Goal: Task Accomplishment & Management: Complete application form

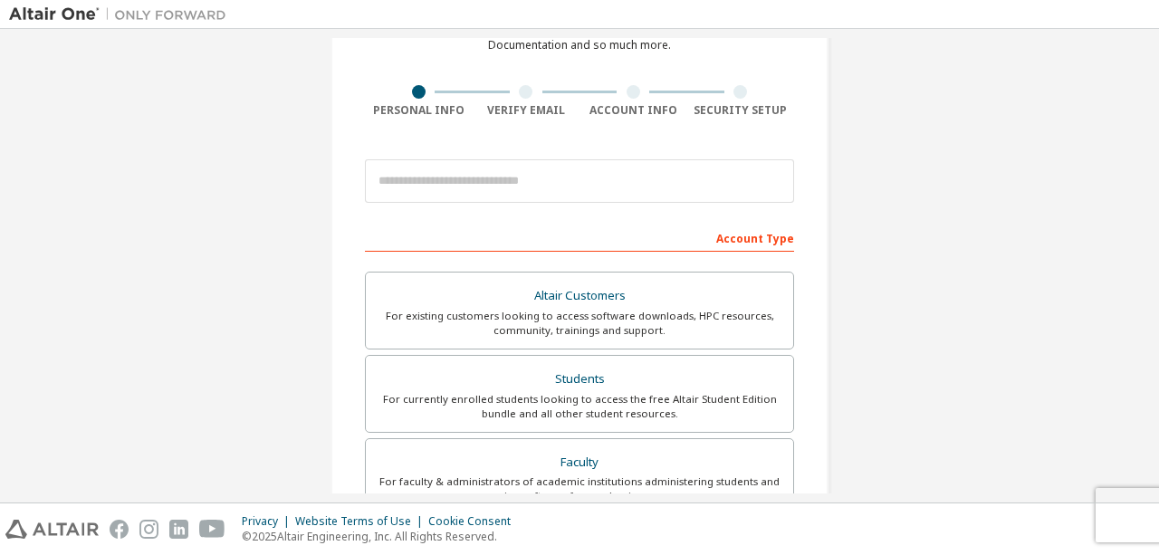
scroll to position [107, 0]
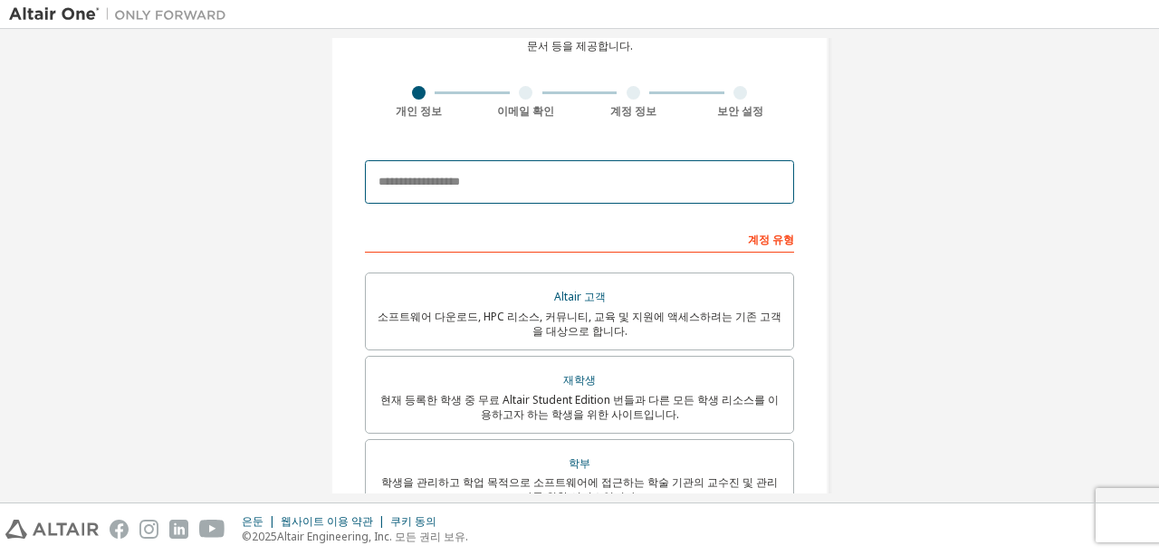
click at [540, 177] on input "email" at bounding box center [579, 181] width 429 height 43
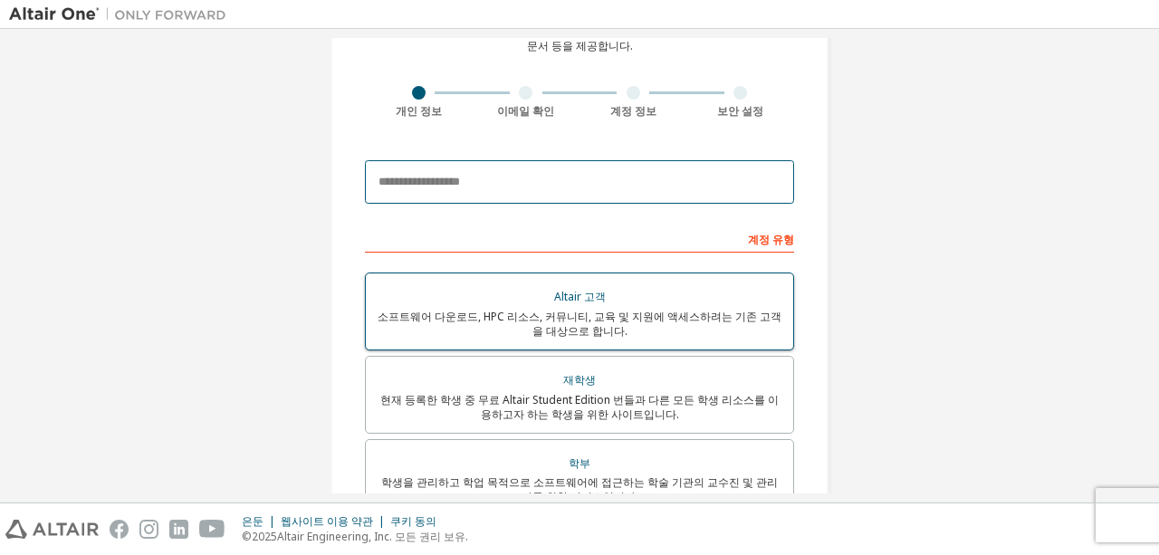
drag, startPoint x: 540, startPoint y: 177, endPoint x: 550, endPoint y: 309, distance: 132.6
click at [550, 309] on form "이 이메일은 통합 이메일입니다. 새 계정을 등록할 필요가 없습니다. 회사의 SSO 계정 정보를 사용하여 로그인 하실 수 있습니다 . 이메일이 …" at bounding box center [579, 506] width 429 height 710
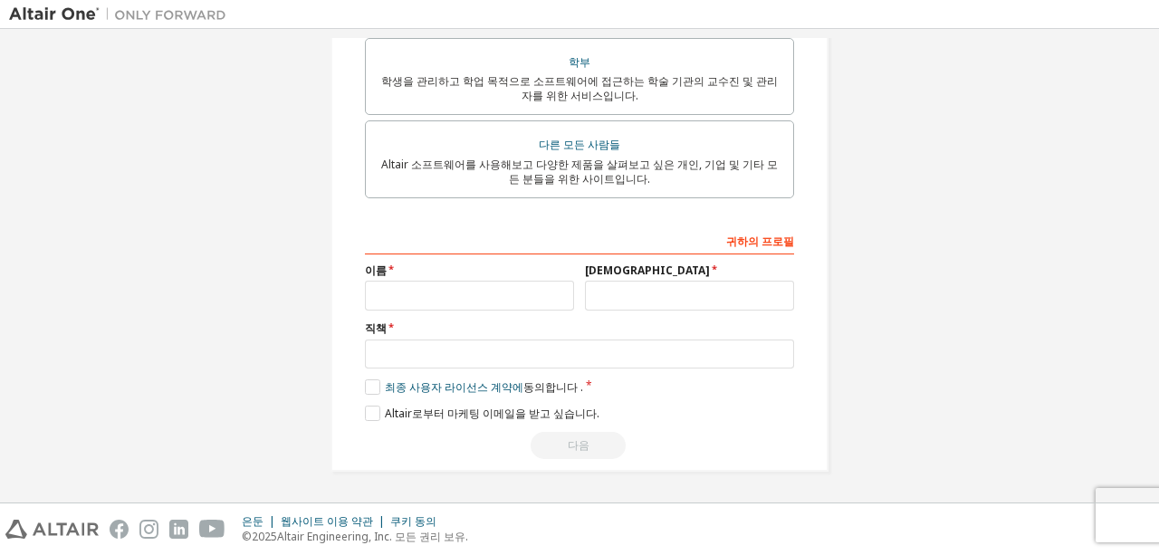
scroll to position [0, 0]
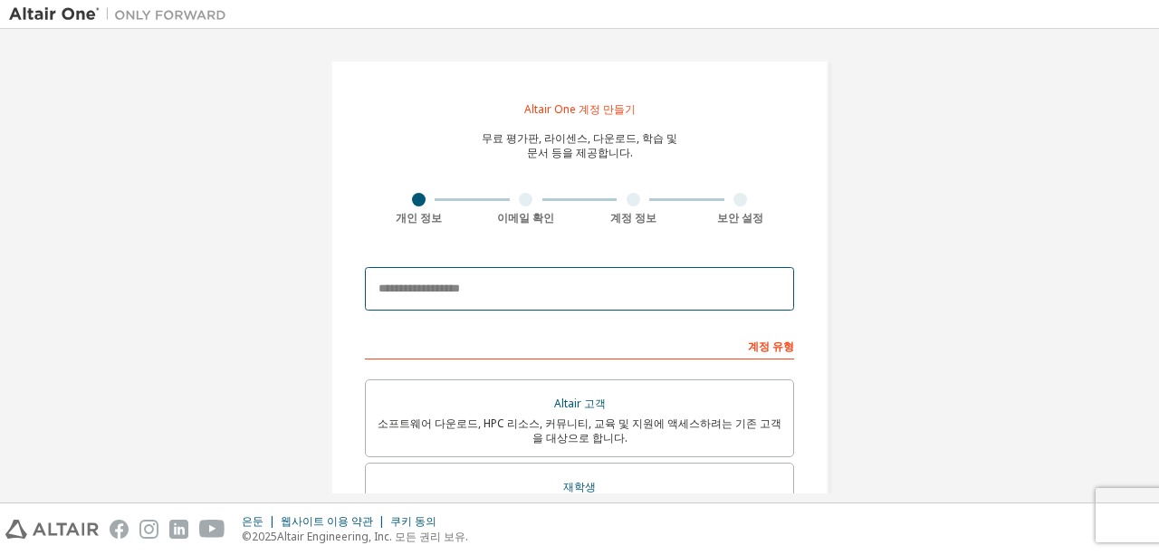
click at [545, 288] on input "email" at bounding box center [579, 288] width 429 height 43
type input "*"
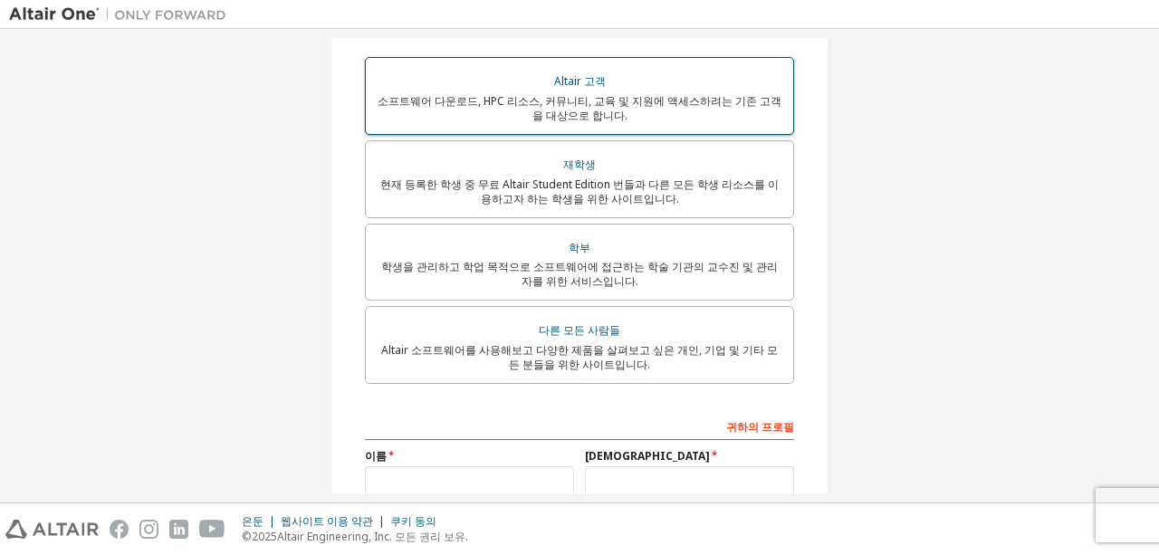
scroll to position [311, 0]
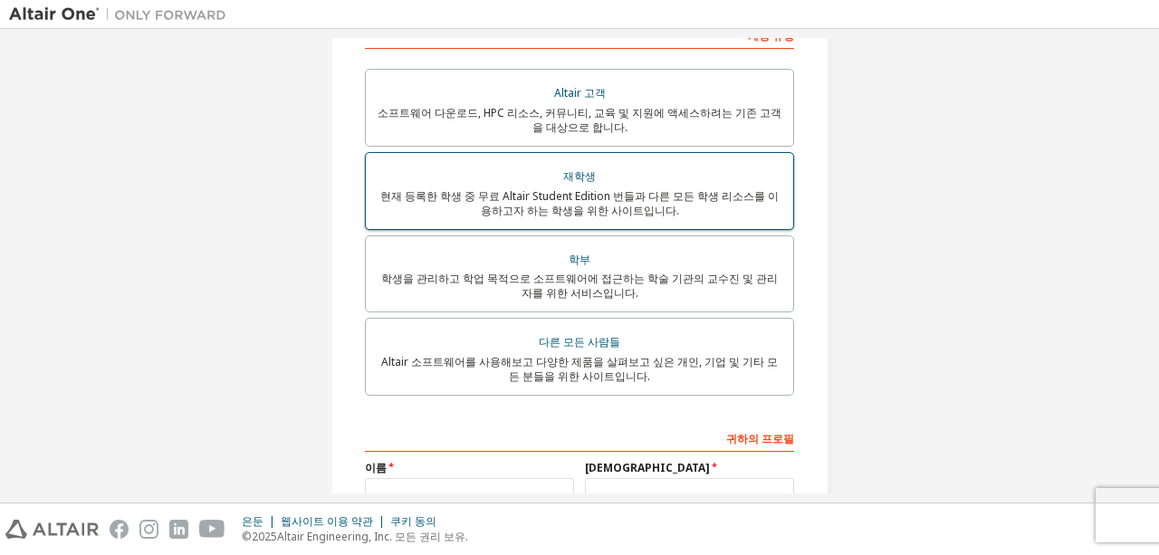
type input "**********"
click at [594, 200] on font "현재 등록한 학생 중 무료 Altair Student Edition 번들과 다른 모든 학생 리소스를 이용하고자 하는 학생을 위한 사이트입니다." at bounding box center [579, 203] width 398 height 30
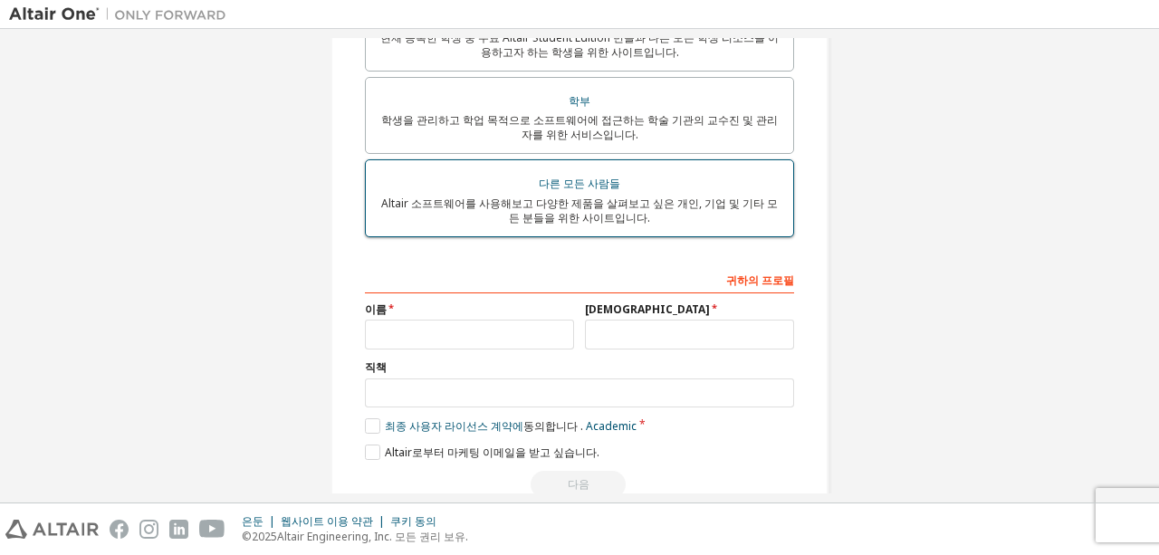
scroll to position [511, 0]
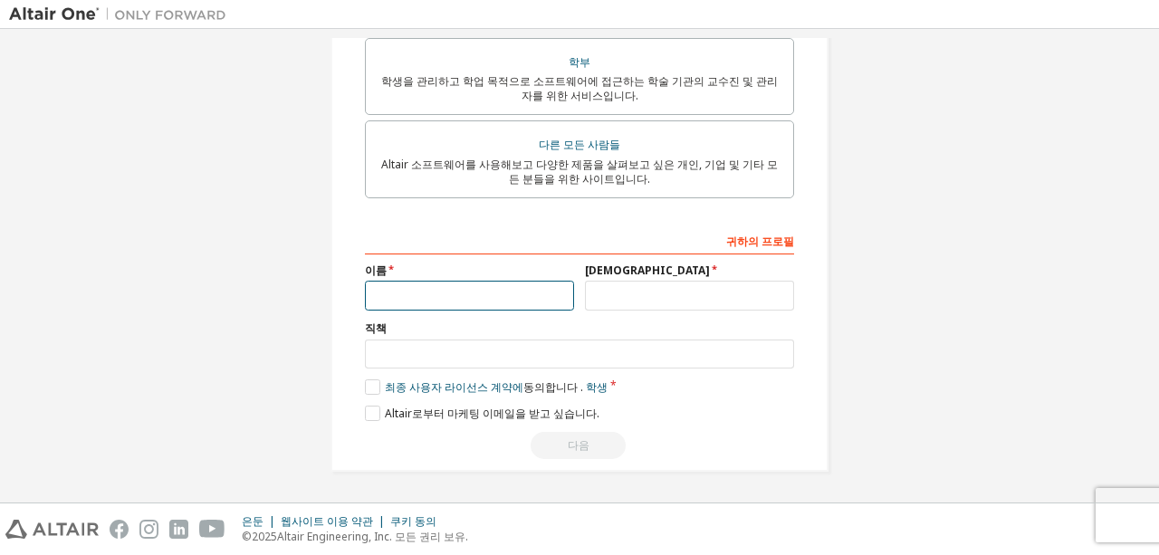
click at [476, 296] on input "text" at bounding box center [469, 296] width 209 height 30
type input "*"
type input "**"
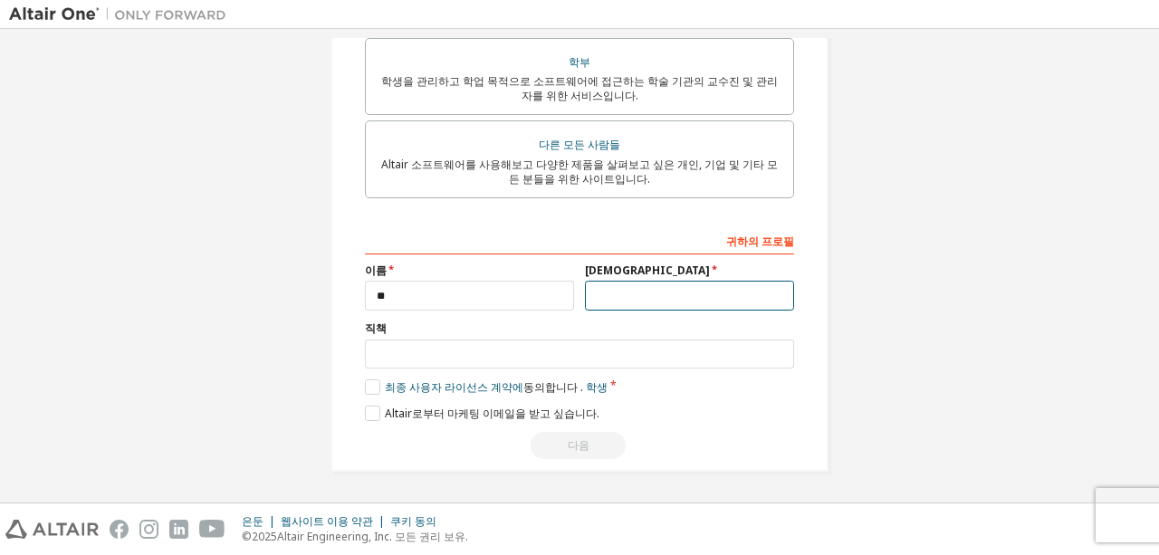
click at [589, 292] on input "text" at bounding box center [689, 296] width 209 height 30
type input "*"
click at [384, 394] on label "최종 사용자 라이선스 계약에 동의합니다 . 학생" at bounding box center [486, 386] width 243 height 15
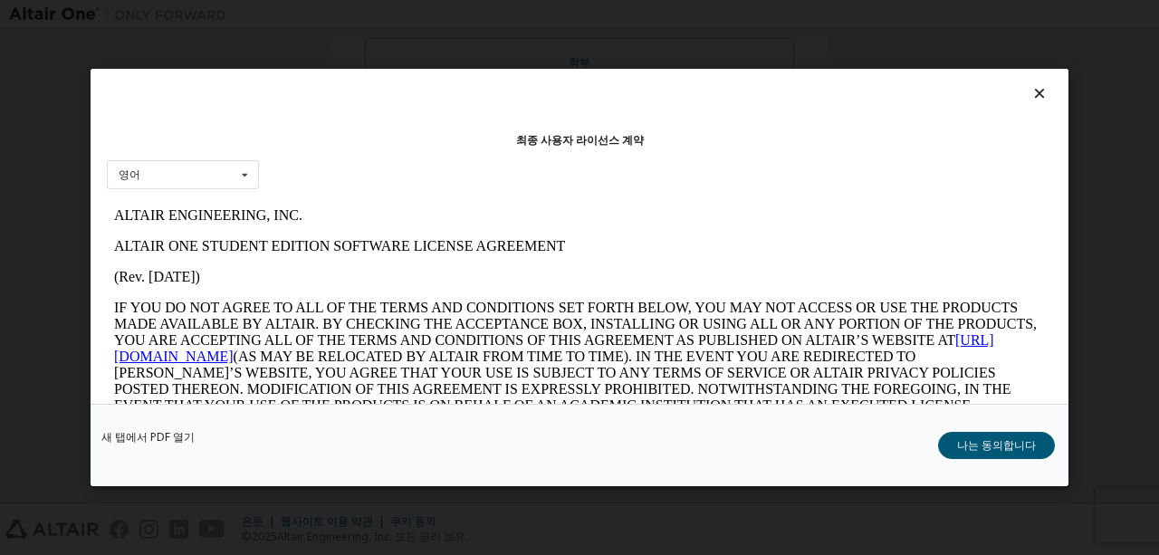
scroll to position [0, 0]
click at [995, 432] on button "나는 동의합니다" at bounding box center [996, 445] width 117 height 27
click at [995, 432] on div "**********" at bounding box center [579, 11] width 1141 height 963
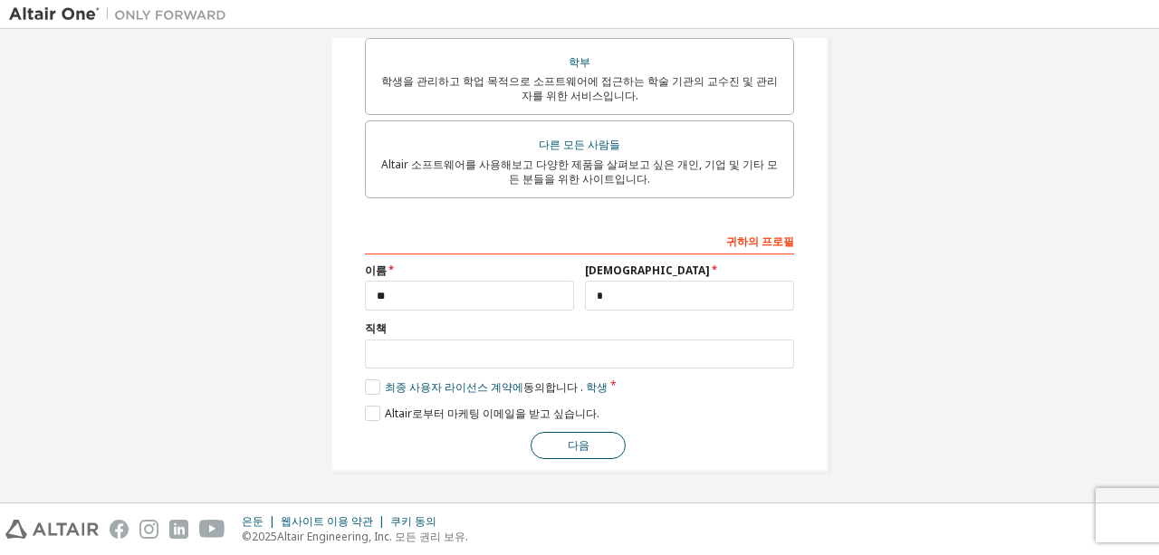
click at [550, 455] on button "다음" at bounding box center [578, 445] width 95 height 27
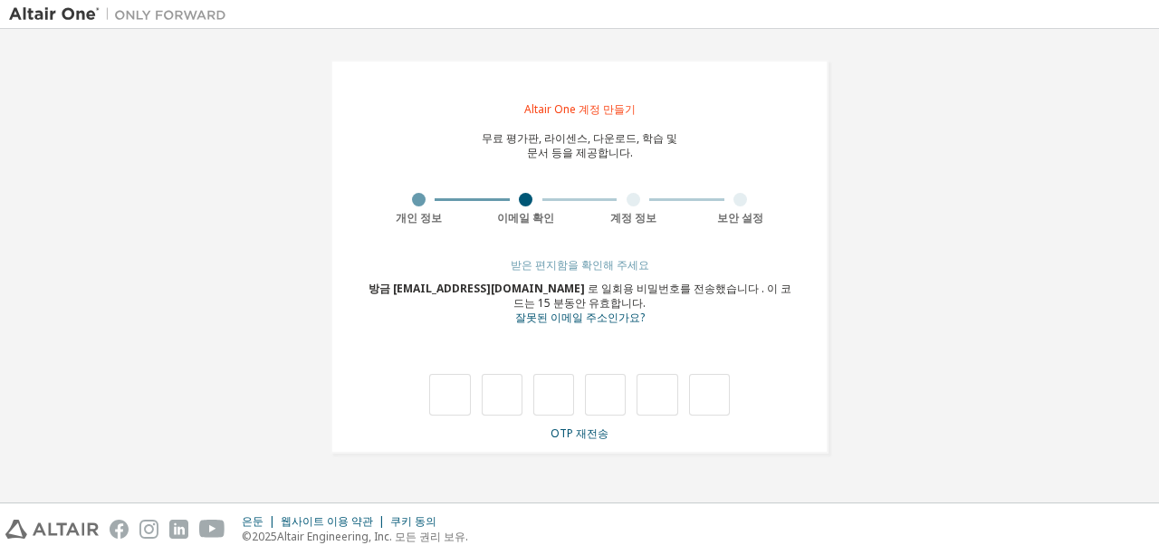
click at [550, 455] on div "**********" at bounding box center [579, 256] width 541 height 437
click at [446, 383] on input "text" at bounding box center [449, 395] width 41 height 42
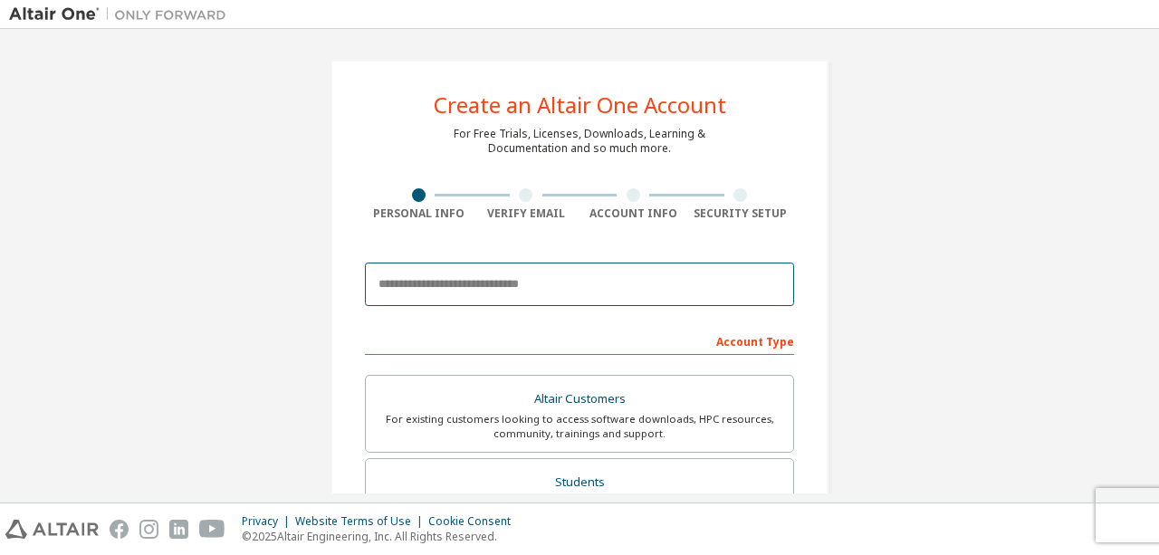
click at [480, 297] on input "email" at bounding box center [579, 284] width 429 height 43
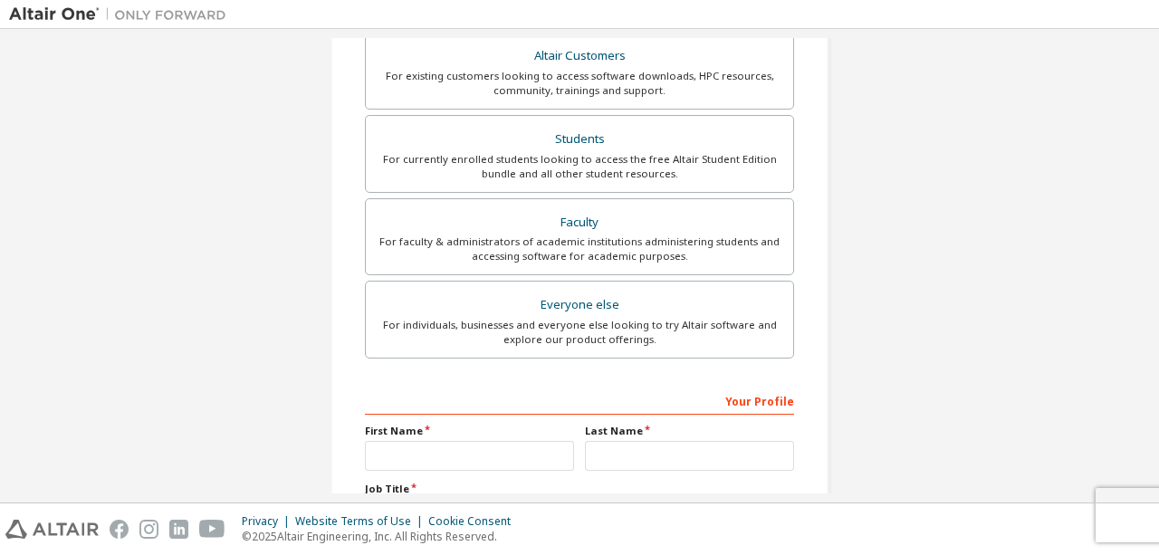
scroll to position [346, 0]
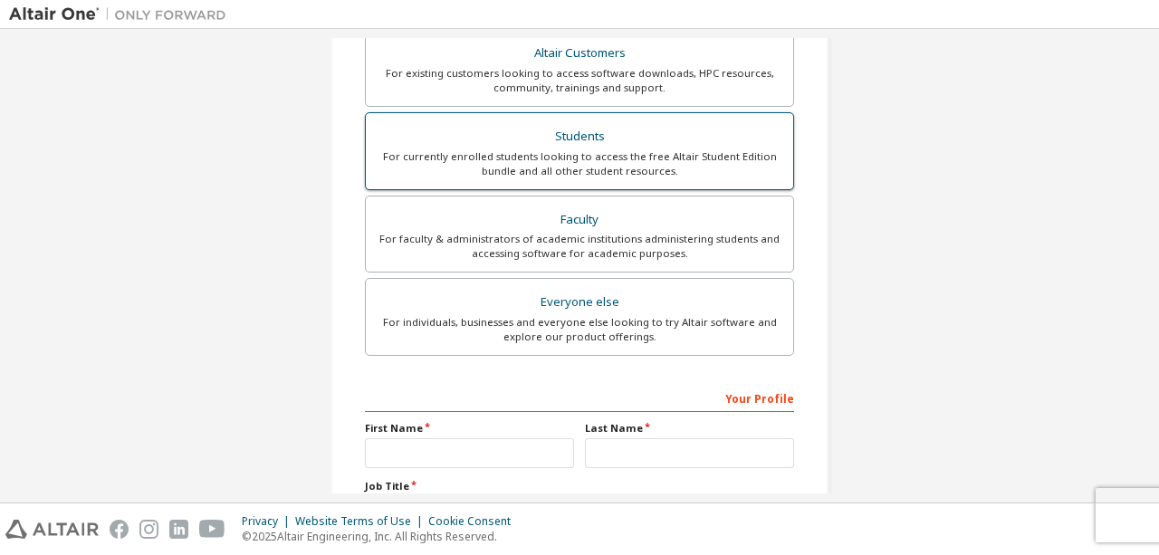
type input "**********"
click at [545, 164] on div "For currently enrolled students looking to access the free Altair Student Editi…" at bounding box center [580, 163] width 406 height 29
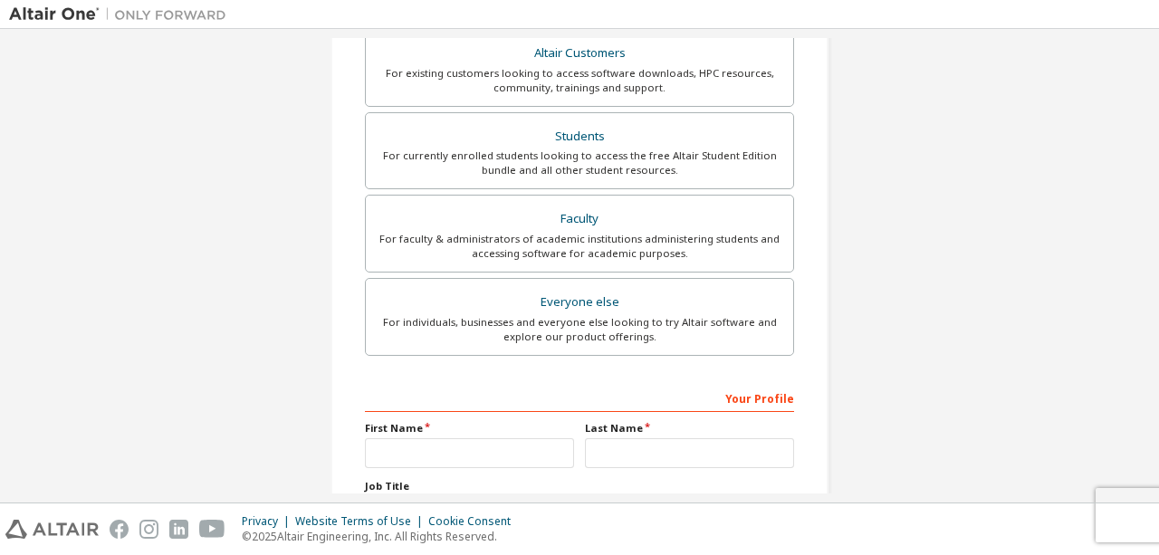
click at [469, 434] on div "First Name" at bounding box center [469, 444] width 220 height 47
click at [458, 454] on input "text" at bounding box center [469, 453] width 209 height 30
type input "**"
click at [593, 457] on input "text" at bounding box center [689, 453] width 209 height 30
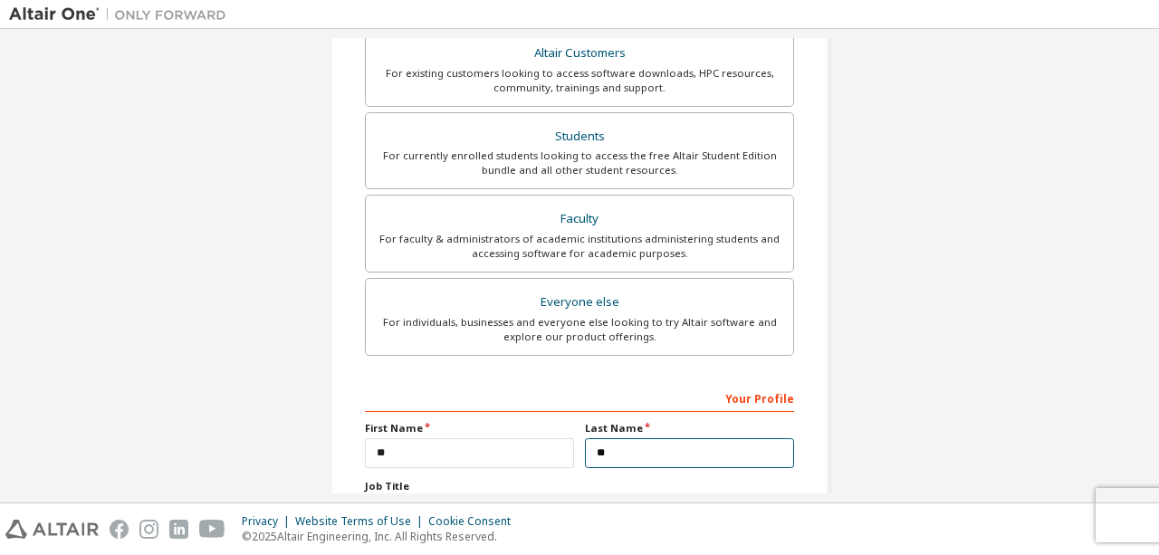
type input "*"
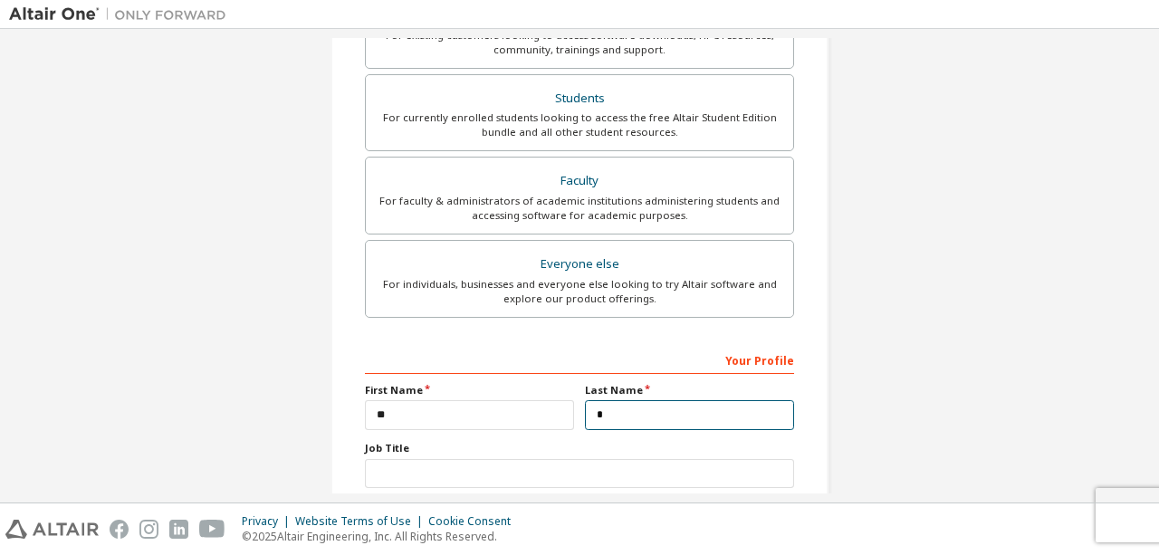
scroll to position [560, 0]
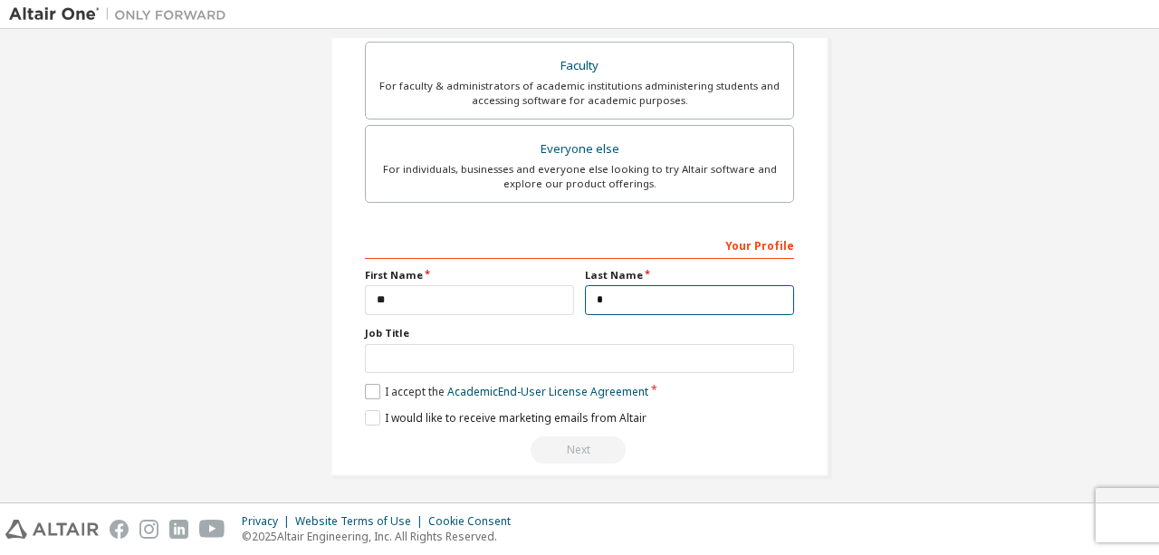
type input "*"
click at [365, 392] on label "I accept the Academic End-User License Agreement" at bounding box center [506, 391] width 283 height 15
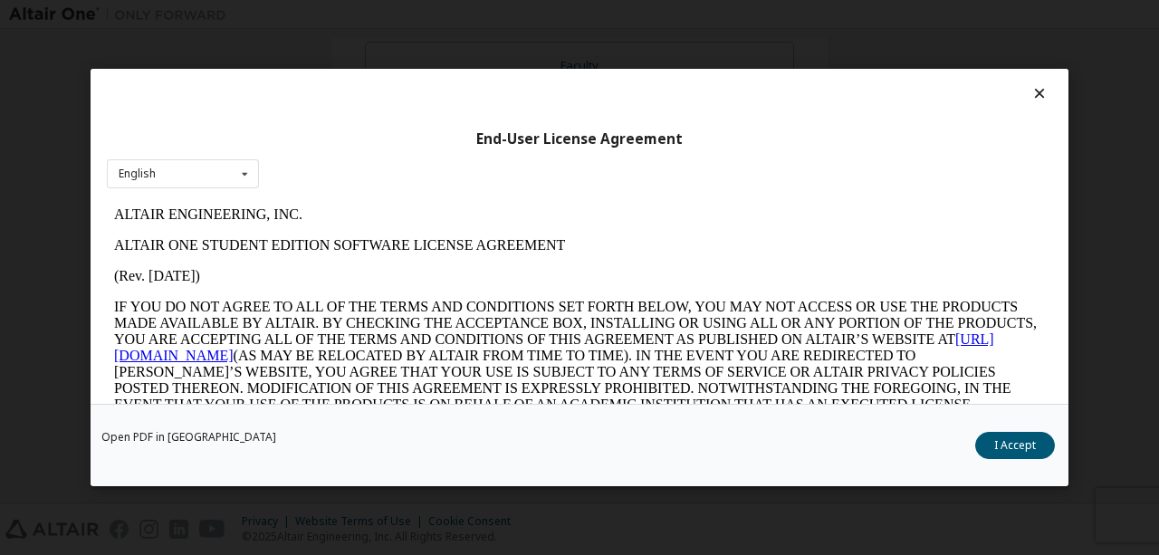
scroll to position [0, 0]
click at [997, 450] on button "I Accept" at bounding box center [1015, 445] width 80 height 27
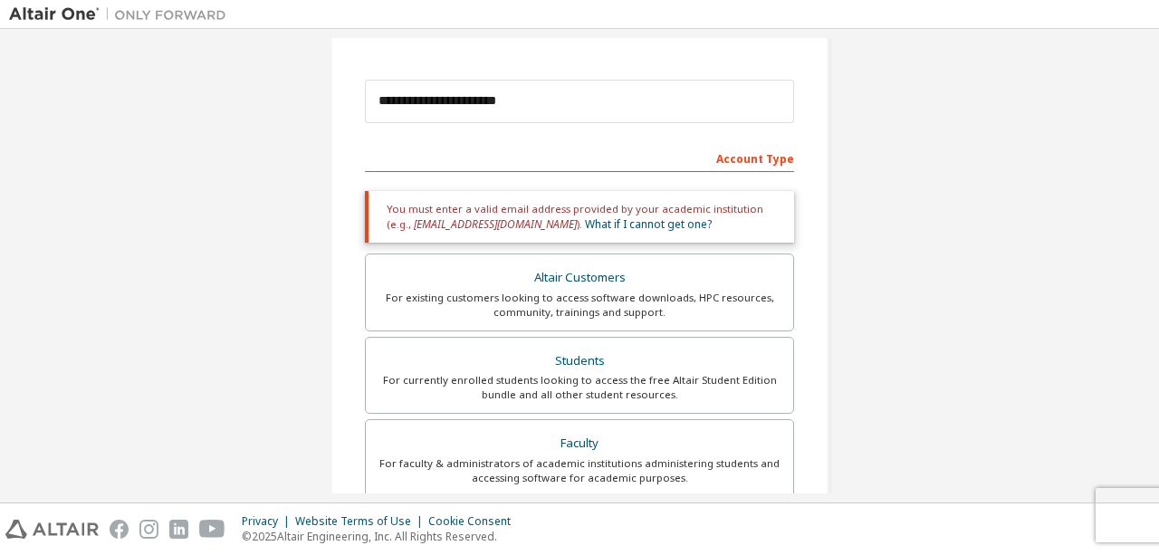
scroll to position [219, 0]
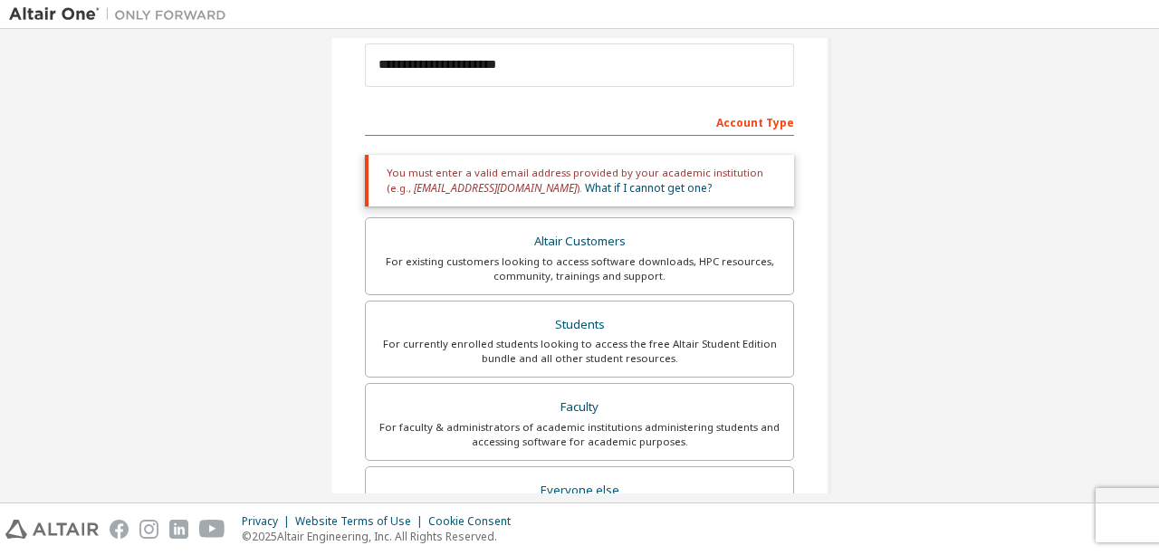
click at [563, 344] on div "For currently enrolled students looking to access the free Altair Student Editi…" at bounding box center [580, 351] width 406 height 29
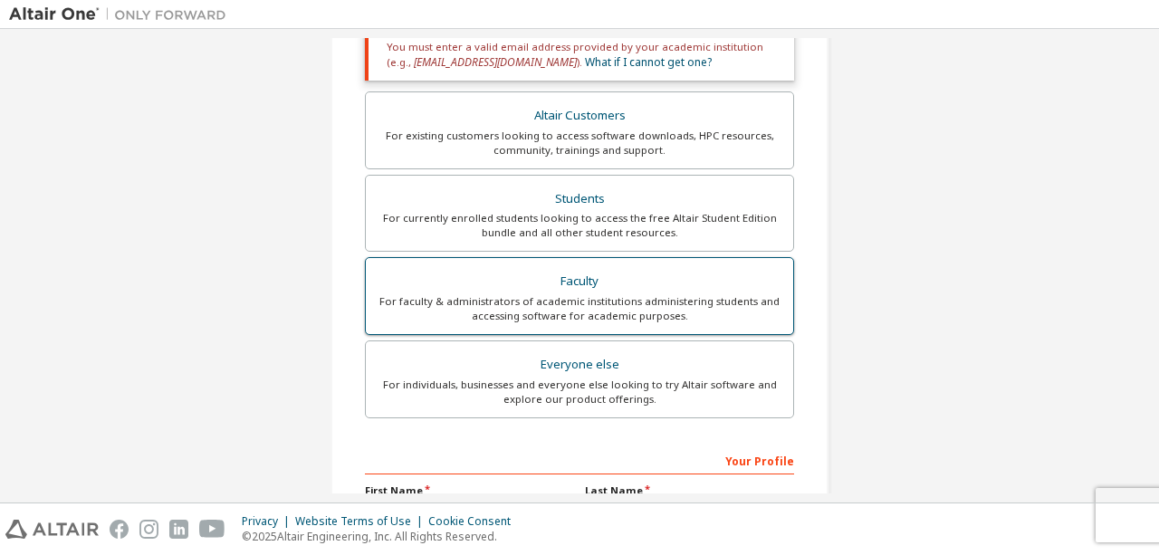
scroll to position [347, 0]
click at [583, 392] on div "For individuals, businesses and everyone else looking to try Altair software an…" at bounding box center [580, 390] width 406 height 29
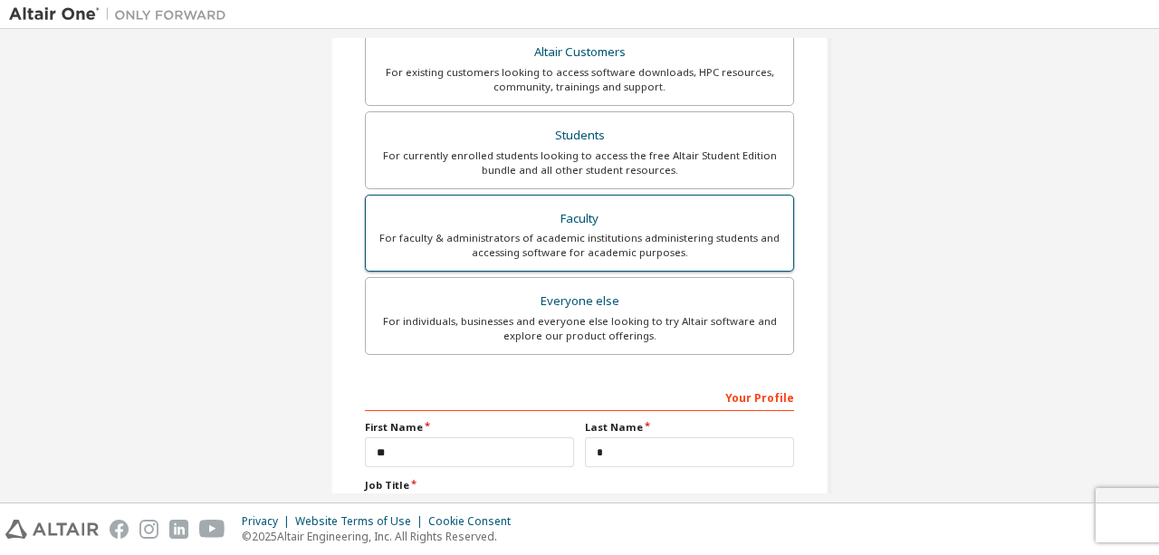
scroll to position [498, 0]
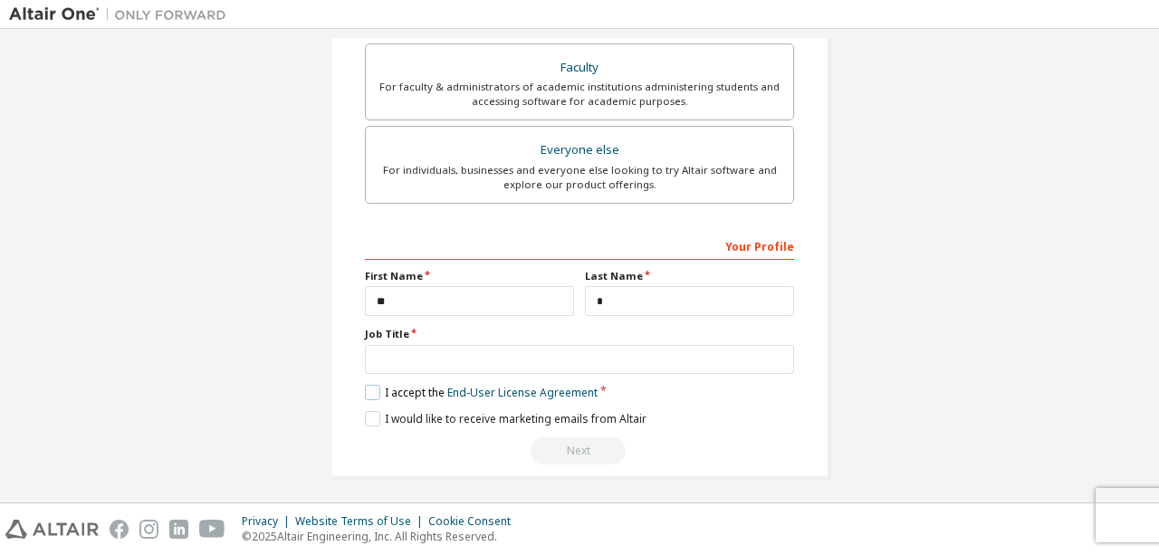
click at [368, 385] on label "I accept the End-User License Agreement" at bounding box center [481, 392] width 233 height 15
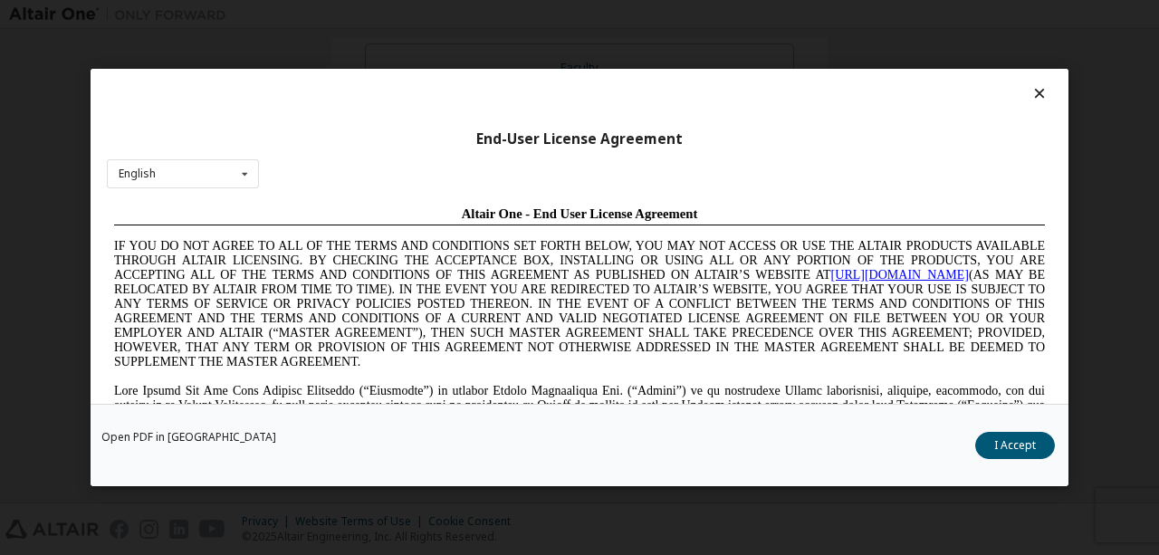
scroll to position [0, 0]
click at [992, 439] on button "I Accept" at bounding box center [1015, 445] width 80 height 27
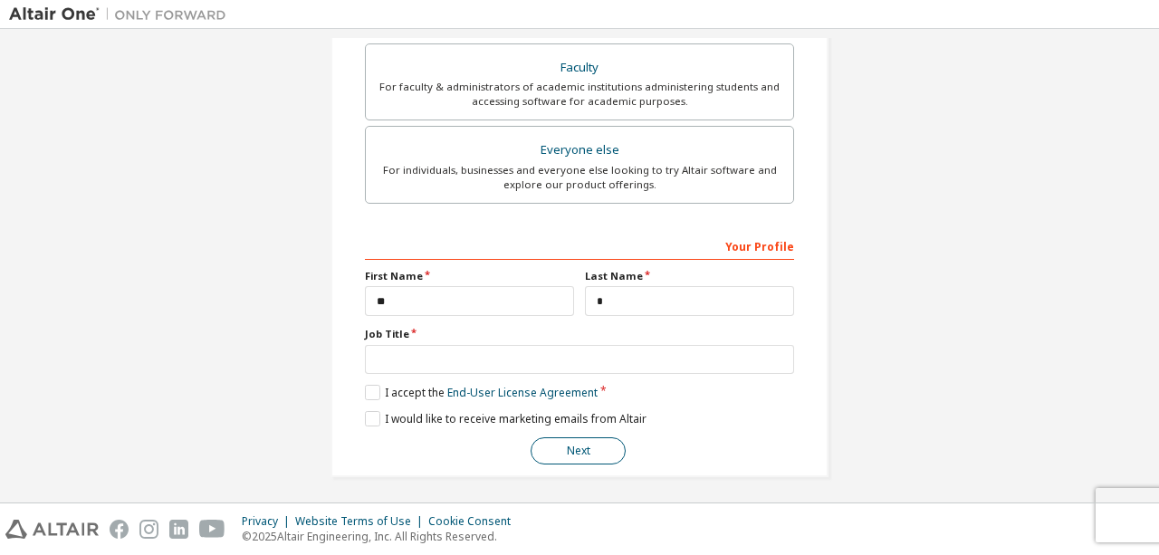
click at [592, 444] on button "Next" at bounding box center [578, 450] width 95 height 27
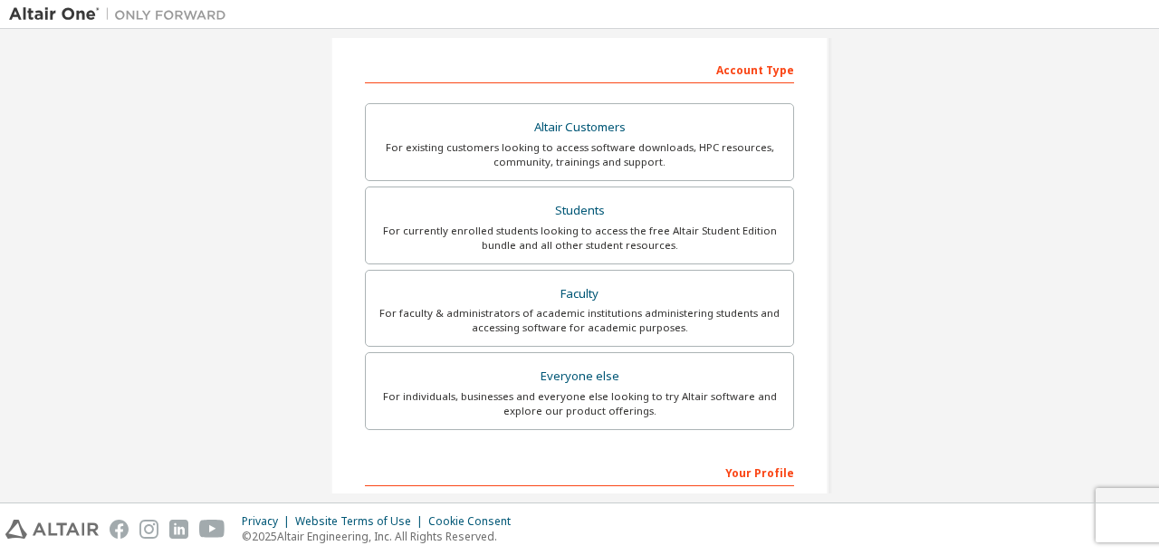
scroll to position [248, 0]
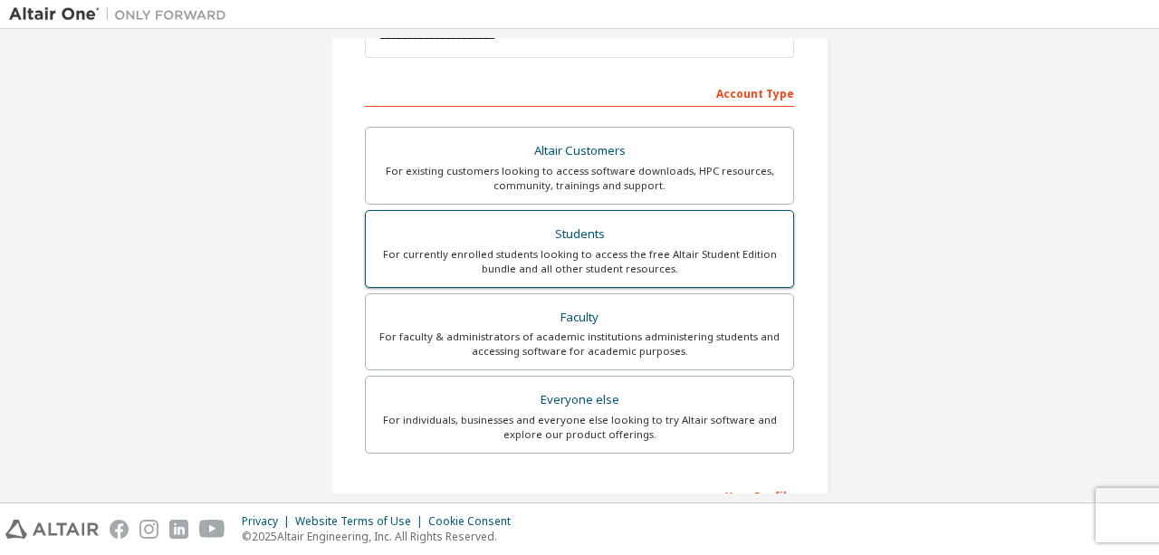
click at [620, 235] on div "Students" at bounding box center [580, 234] width 406 height 25
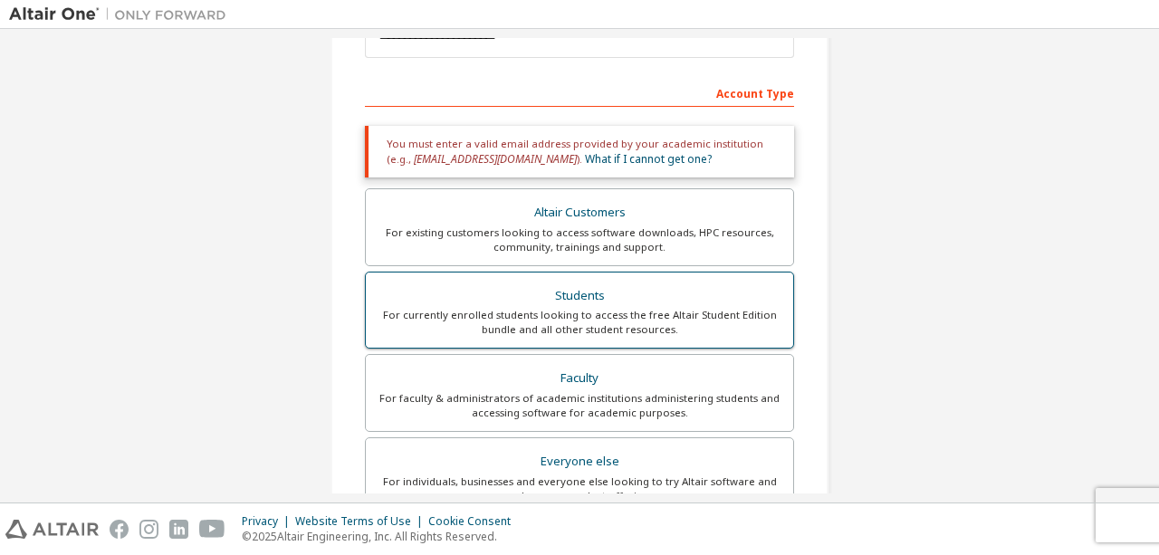
scroll to position [311, 0]
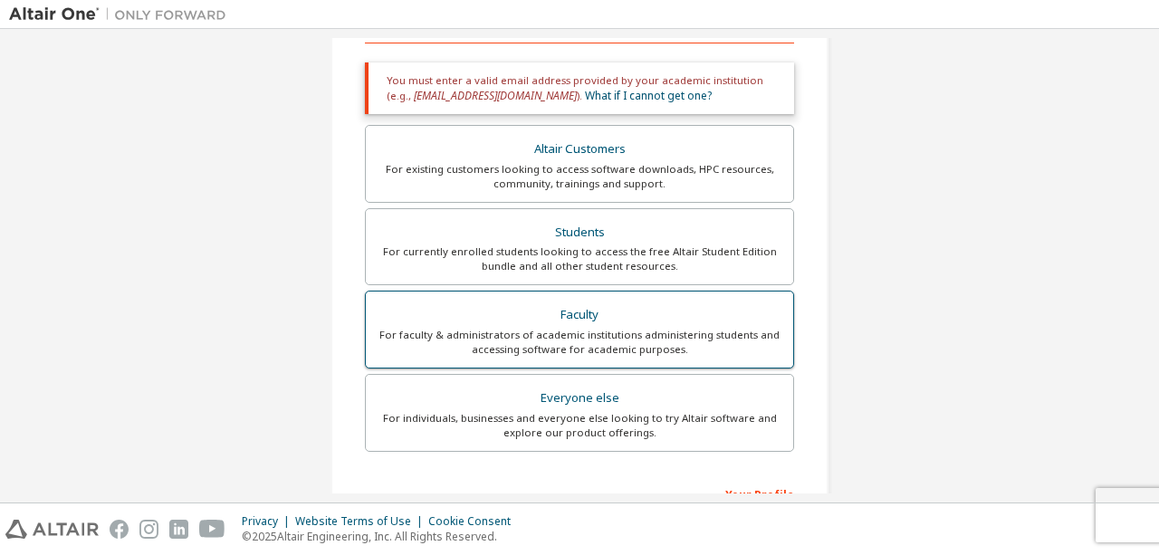
click at [567, 298] on label "Faculty For faculty & administrators of academic institutions administering stu…" at bounding box center [579, 330] width 429 height 78
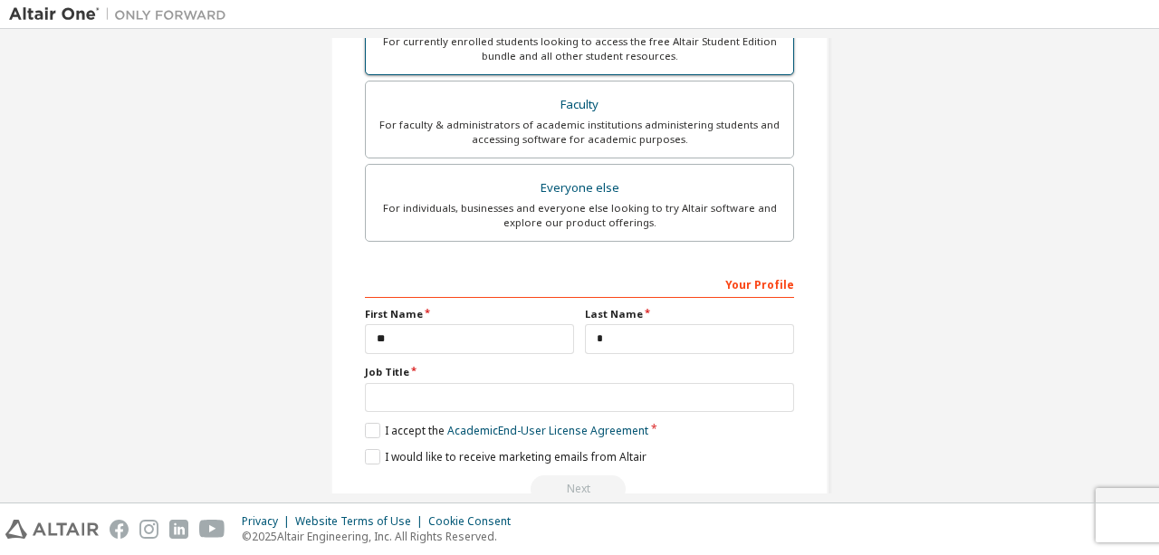
scroll to position [523, 0]
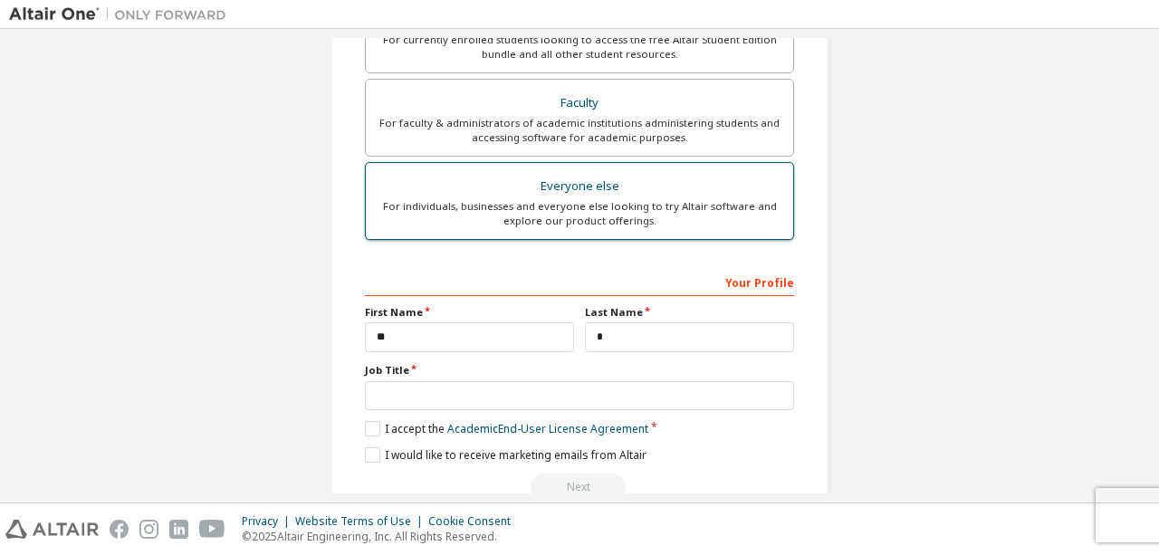
click at [492, 211] on div "For individuals, businesses and everyone else looking to try Altair software an…" at bounding box center [580, 213] width 406 height 29
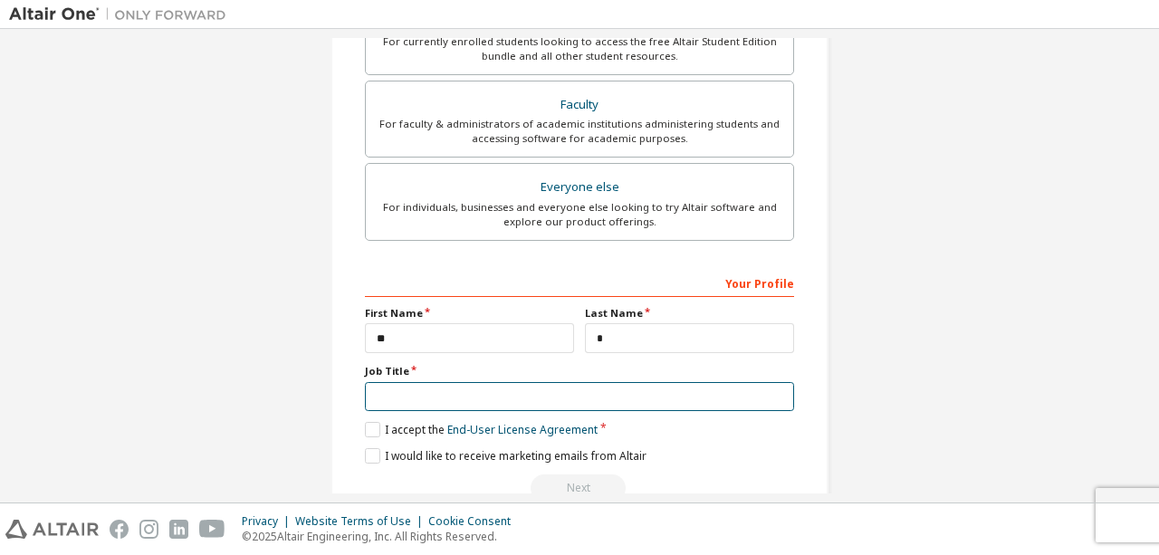
click at [480, 386] on input "text" at bounding box center [579, 397] width 429 height 30
type input "*"
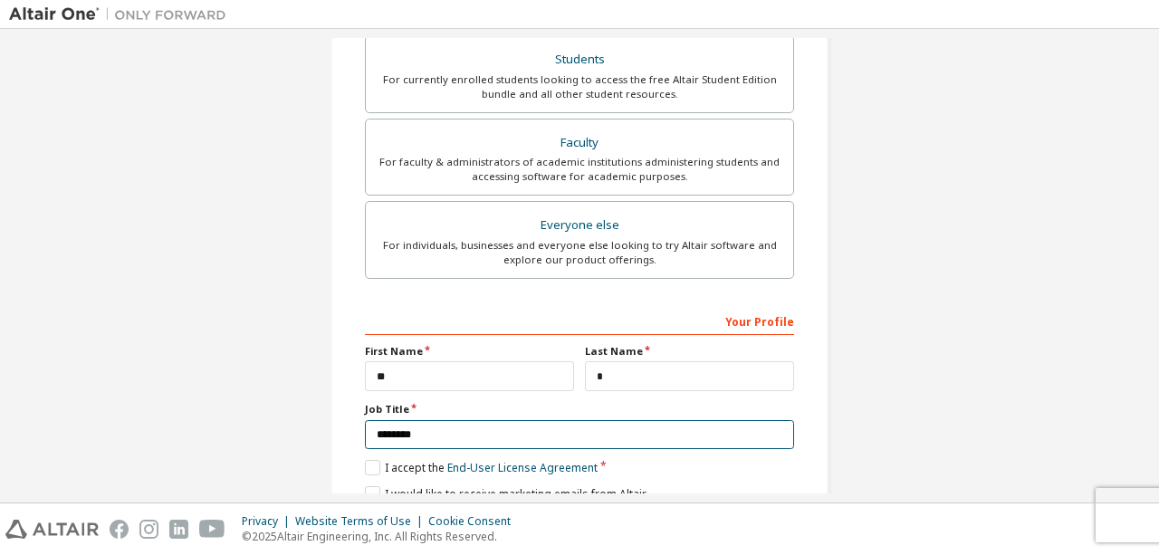
scroll to position [498, 0]
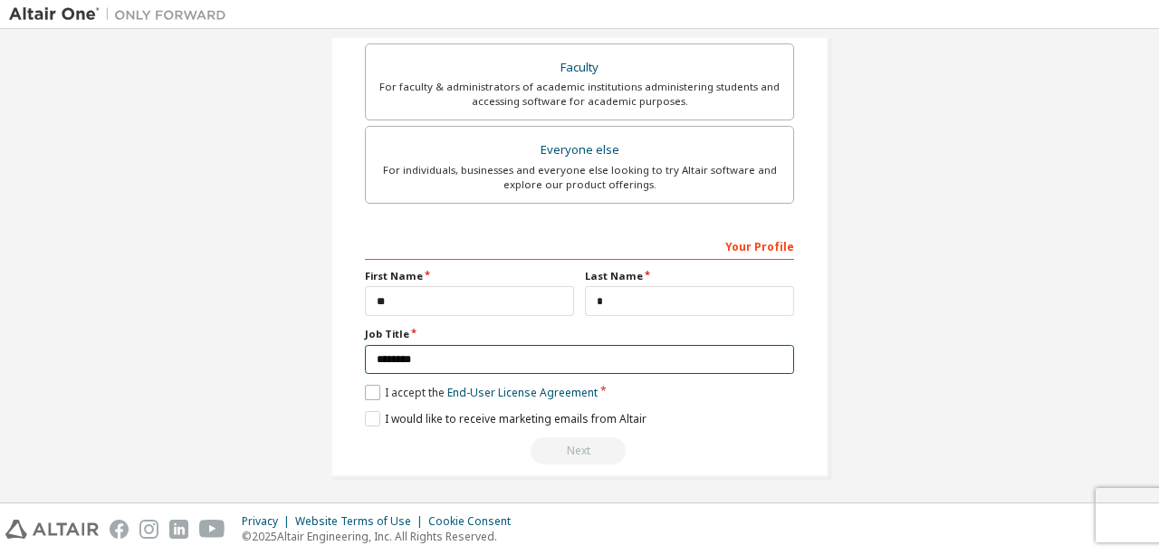
type input "********"
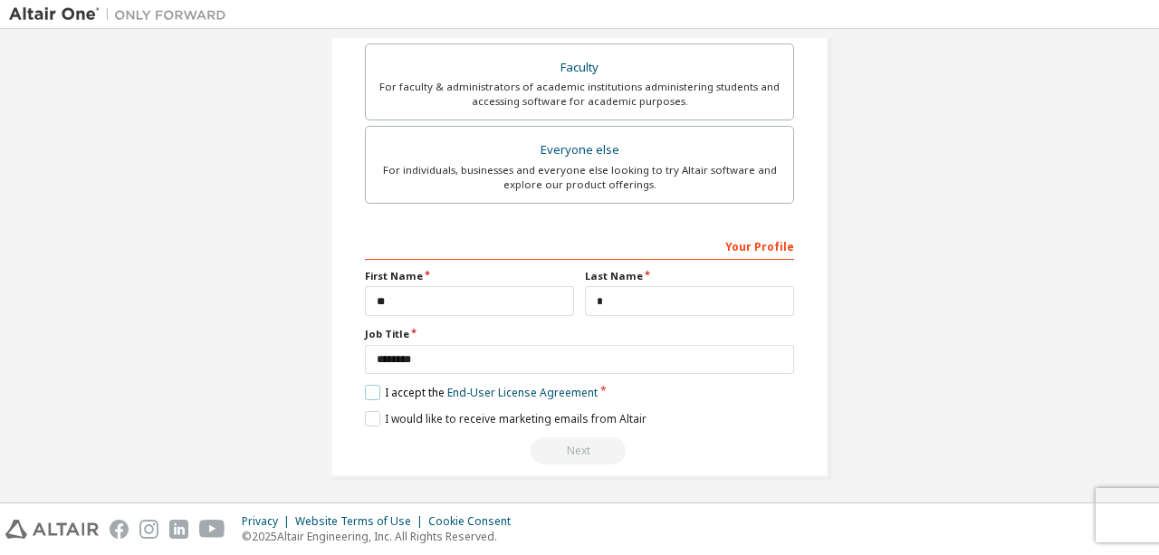
click at [368, 385] on label "I accept the End-User License Agreement" at bounding box center [481, 392] width 233 height 15
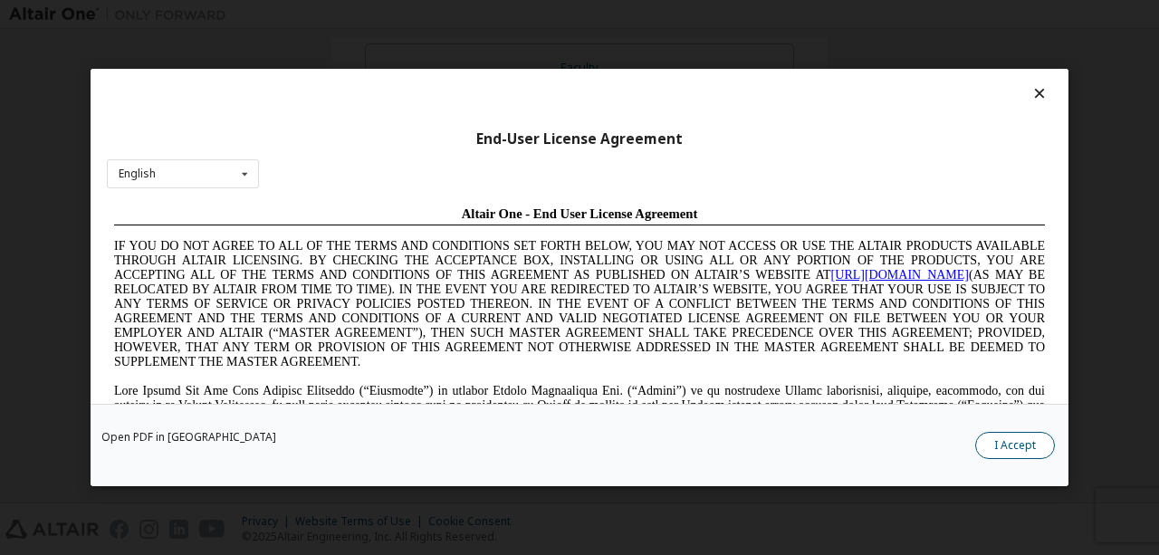
scroll to position [0, 0]
click at [1020, 443] on button "I Accept" at bounding box center [1015, 445] width 80 height 27
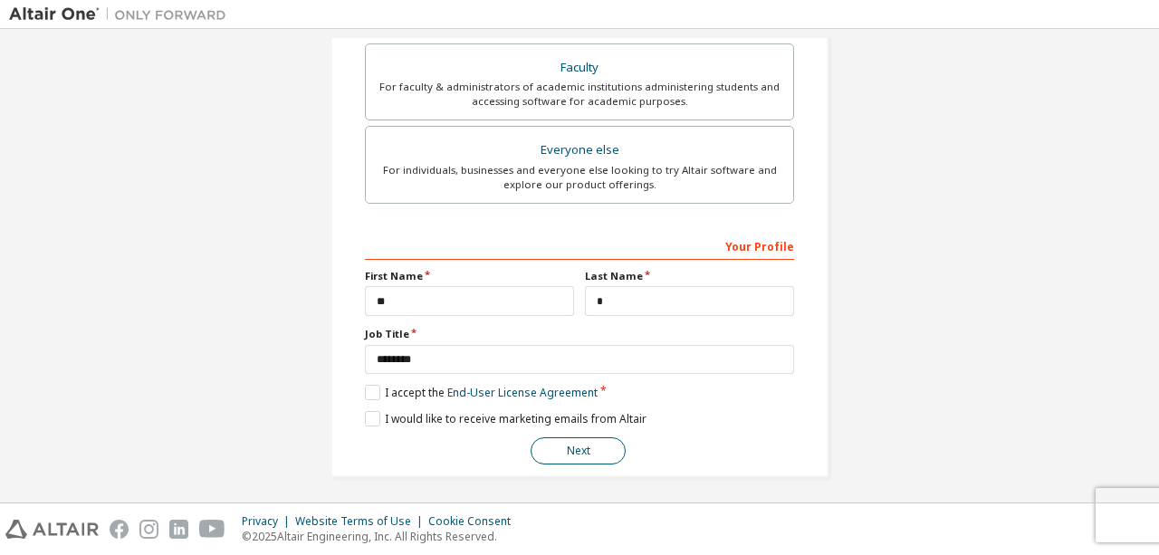
click at [576, 454] on button "Next" at bounding box center [578, 450] width 95 height 27
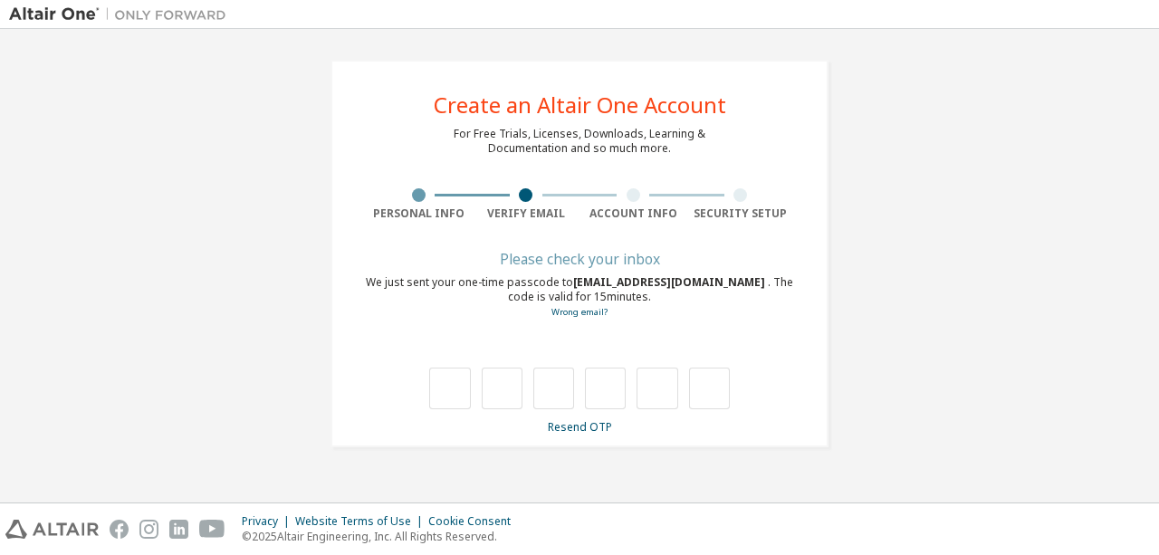
type input "*"
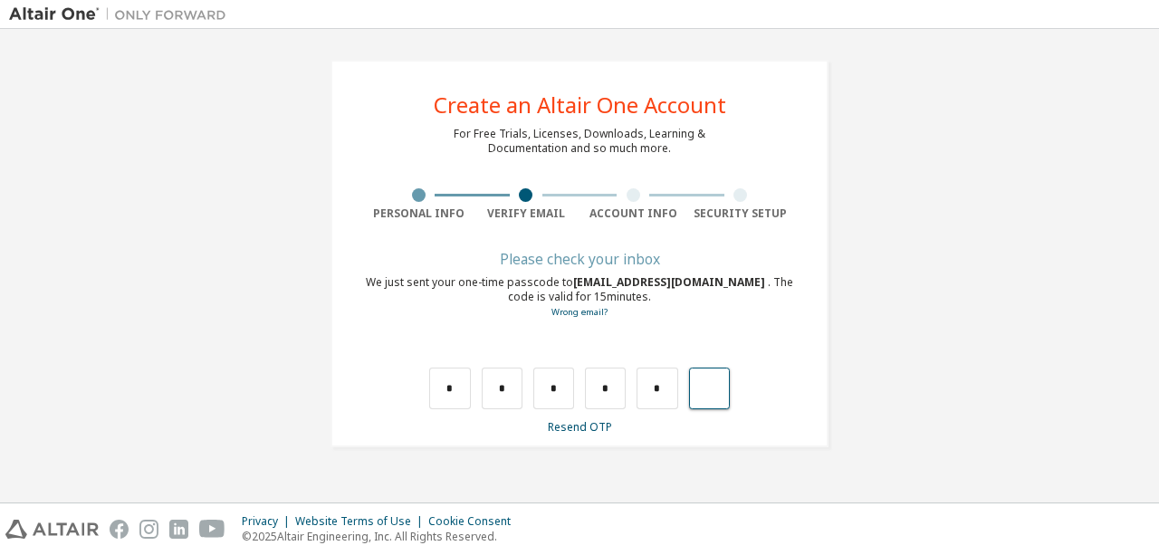
type input "*"
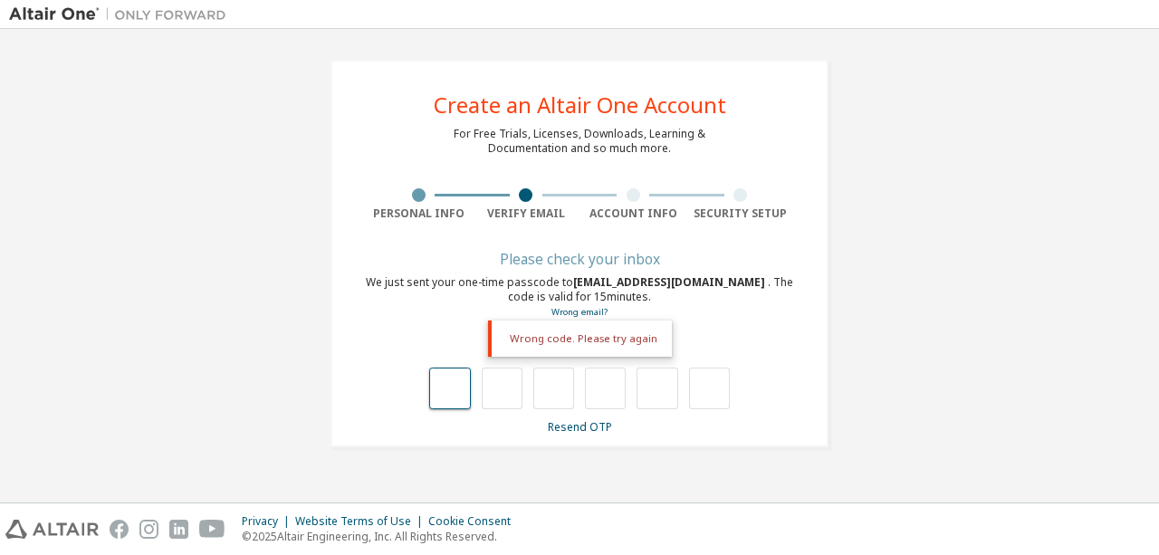
click at [460, 401] on input "text" at bounding box center [449, 389] width 41 height 42
type input "*"
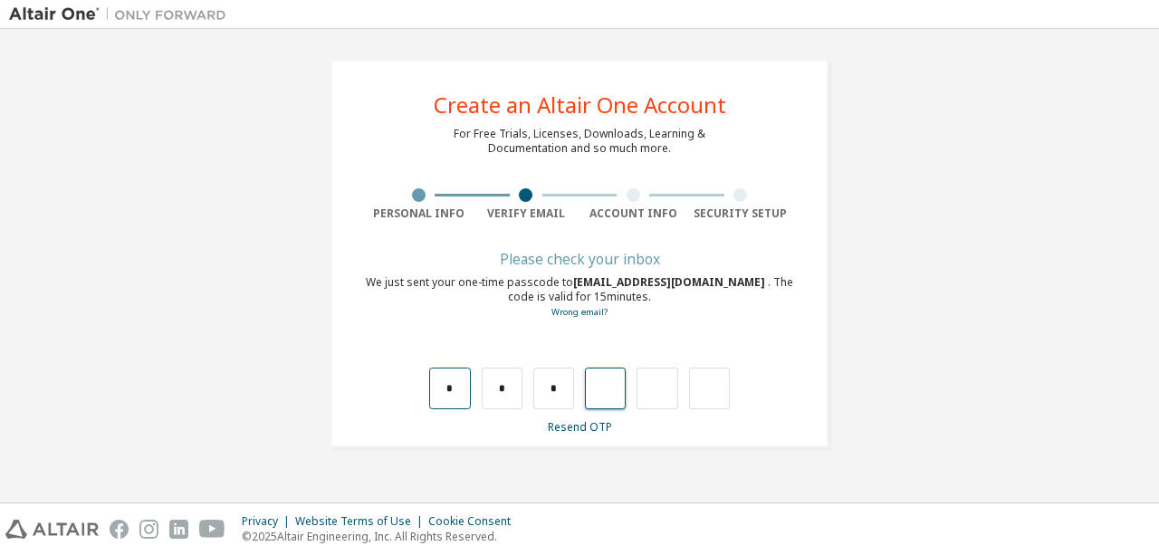
type input "*"
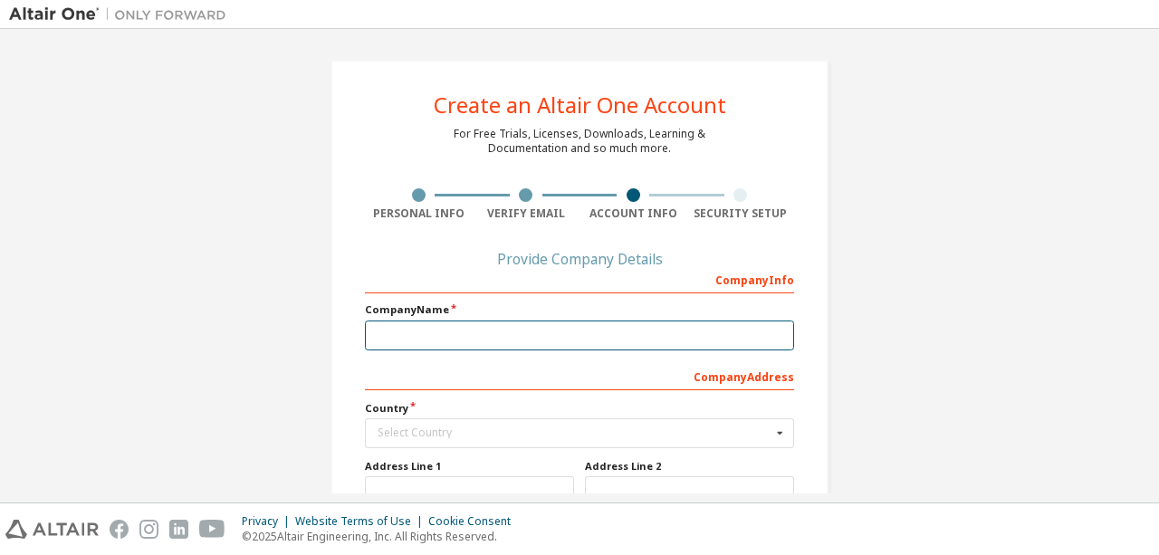
click at [465, 345] on input "text" at bounding box center [579, 335] width 429 height 30
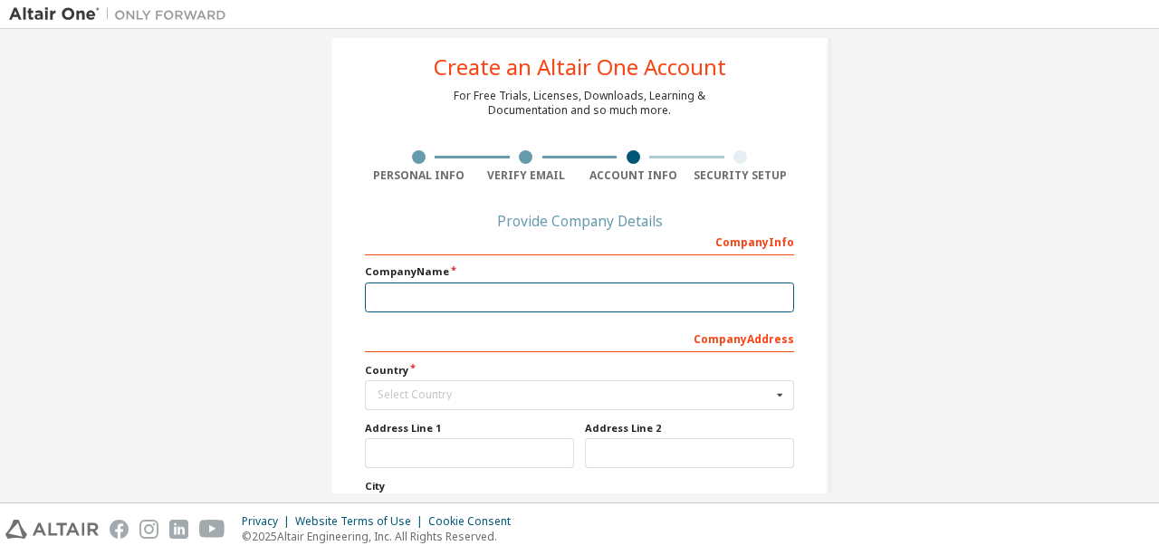
scroll to position [43, 0]
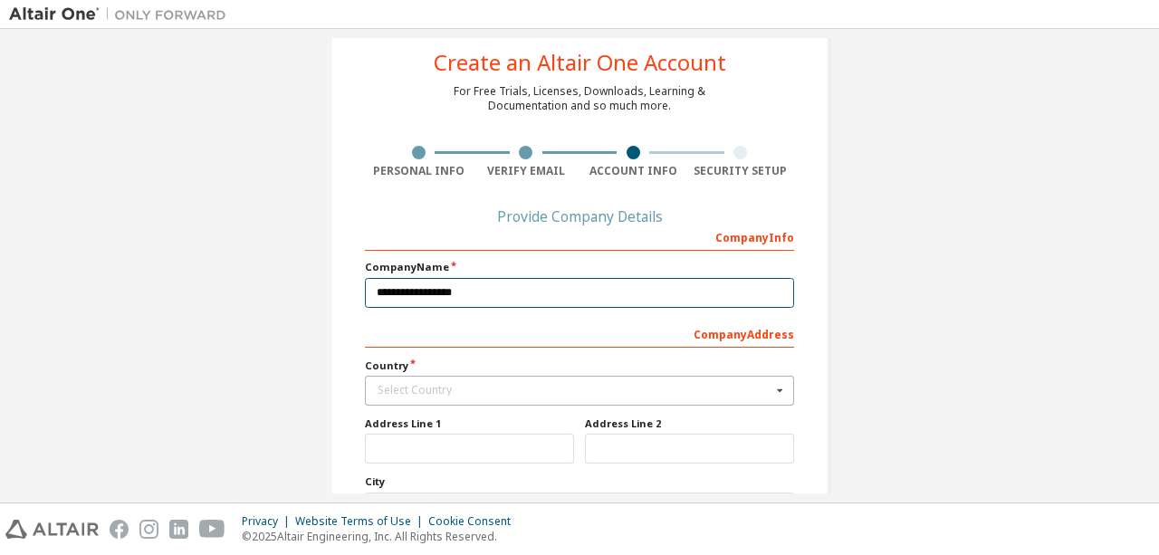
type input "**********"
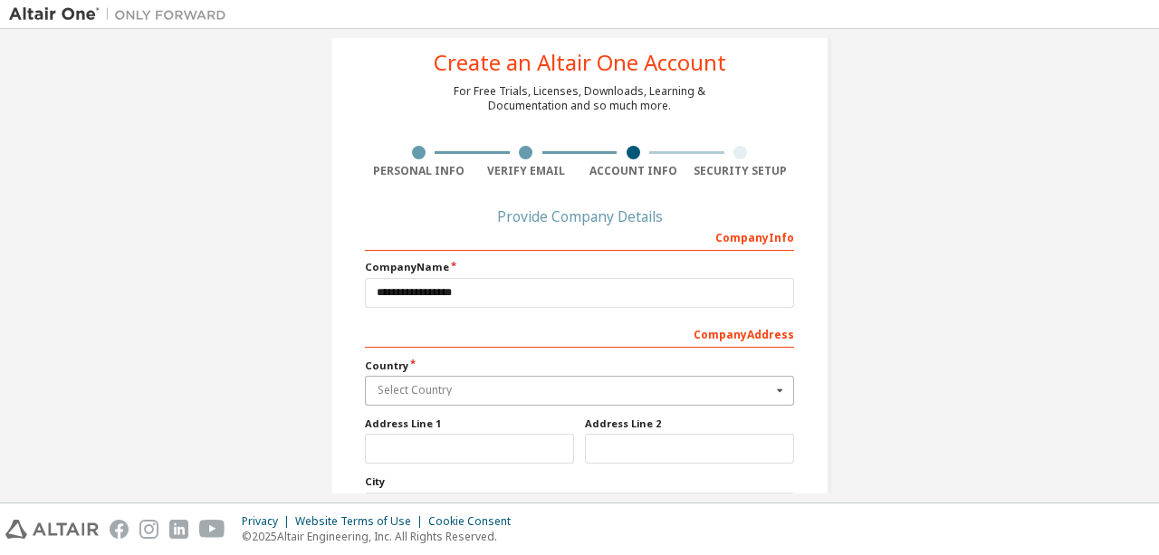
click at [425, 377] on input "text" at bounding box center [580, 391] width 427 height 28
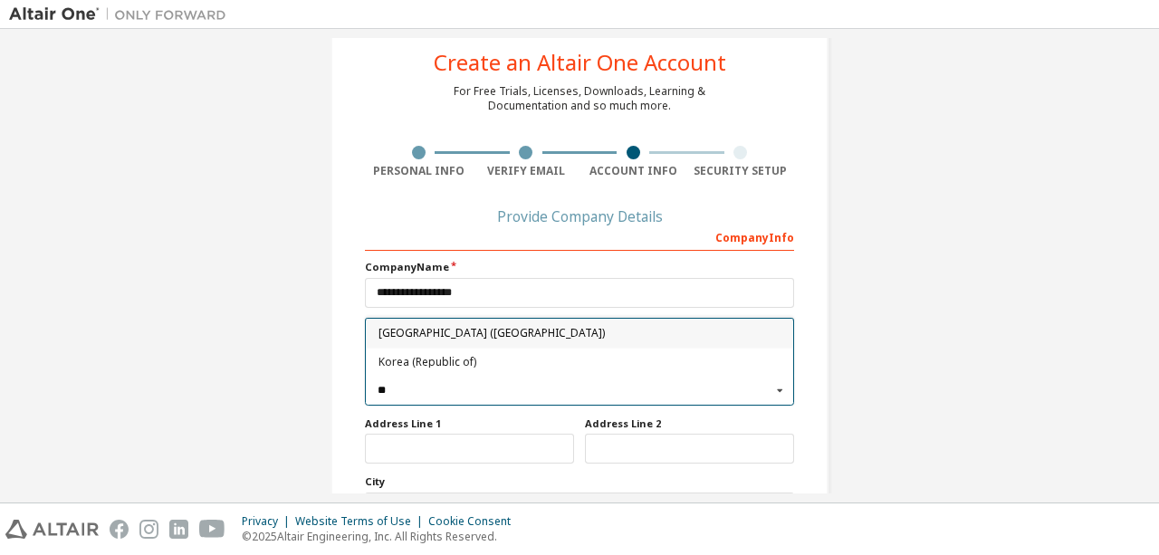
scroll to position [0, 0]
type input "*"
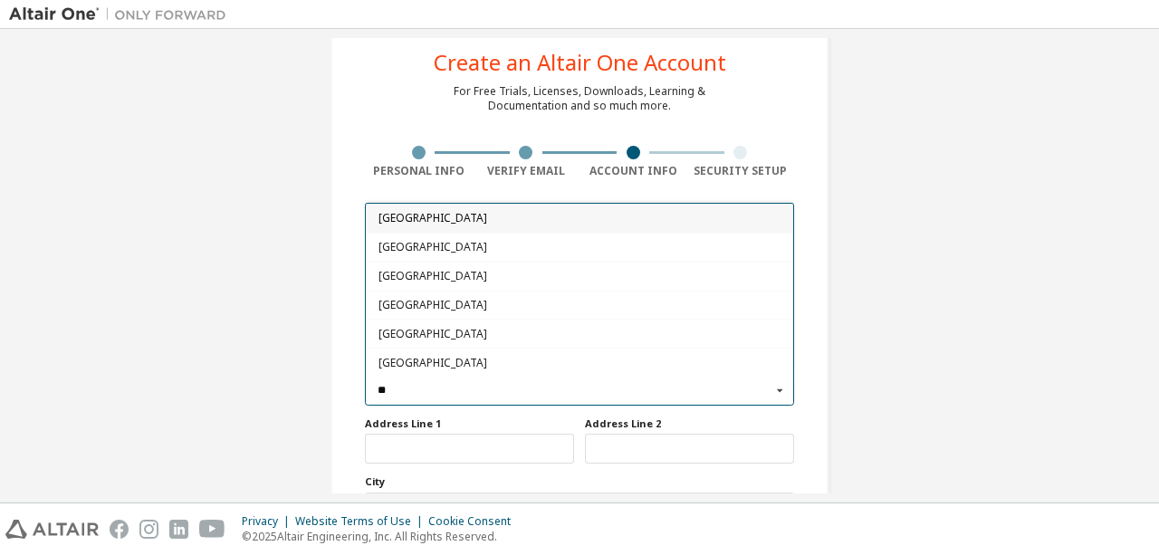
type input "*"
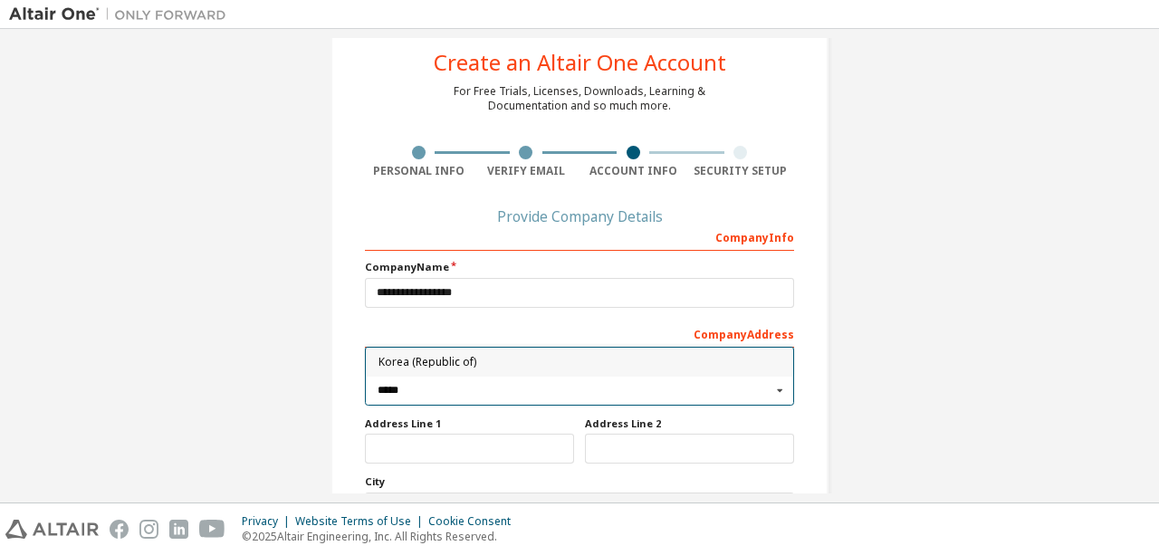
type input "*****"
click at [469, 358] on span "Korea (Republic of)" at bounding box center [579, 363] width 403 height 11
type input "***"
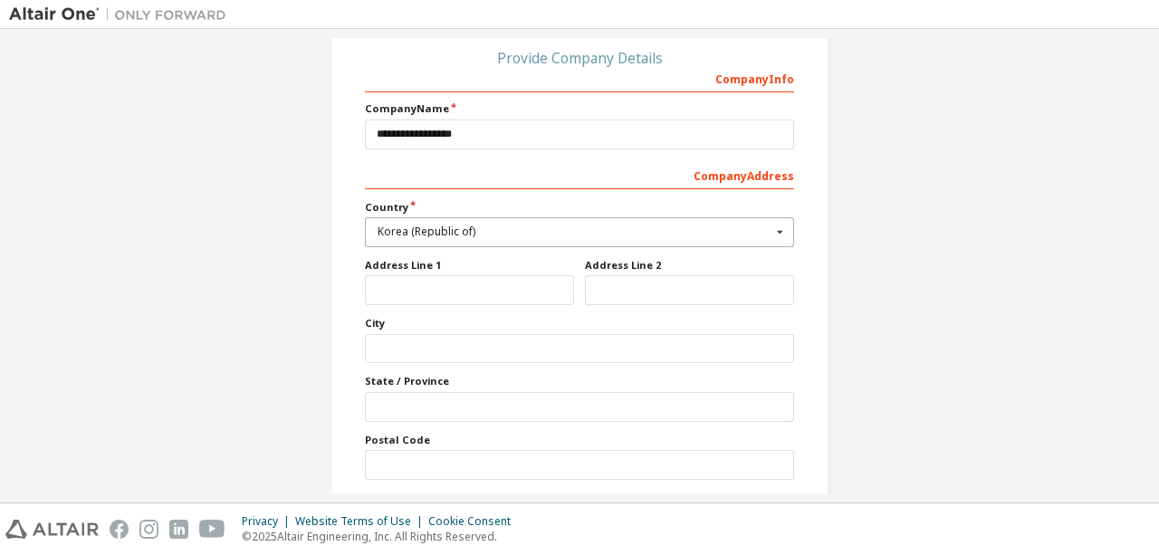
scroll to position [267, 0]
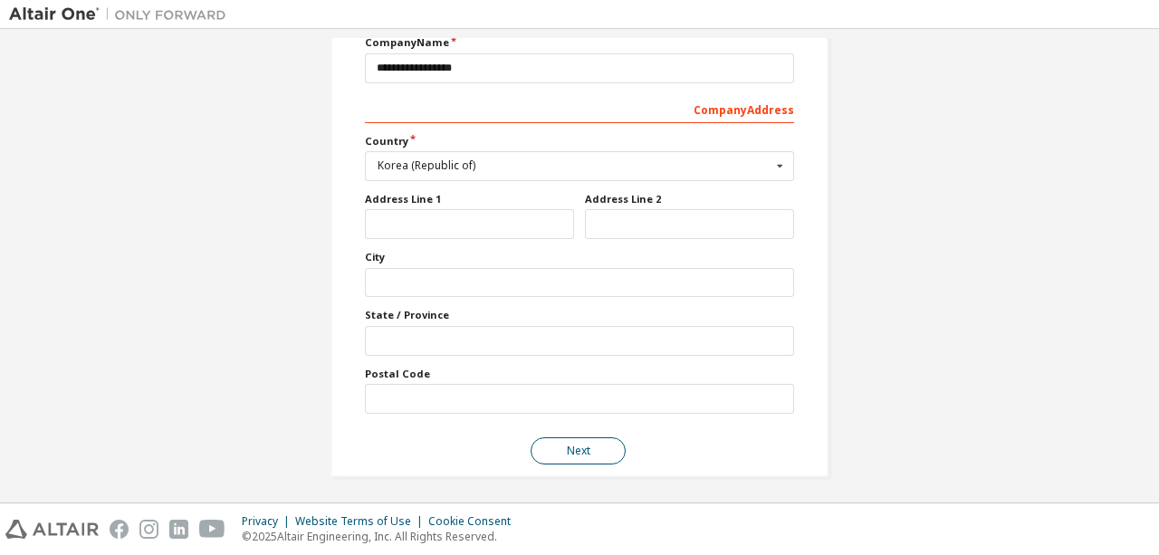
click at [540, 441] on button "Next" at bounding box center [578, 450] width 95 height 27
